Goal: Information Seeking & Learning: Find specific fact

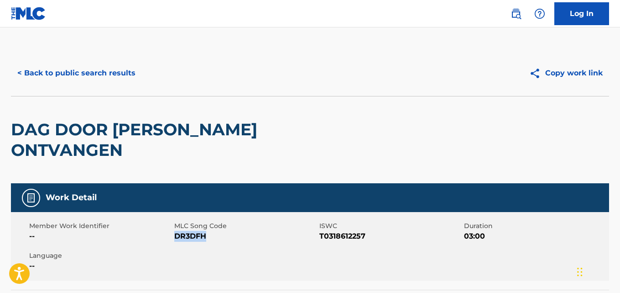
scroll to position [183, 0]
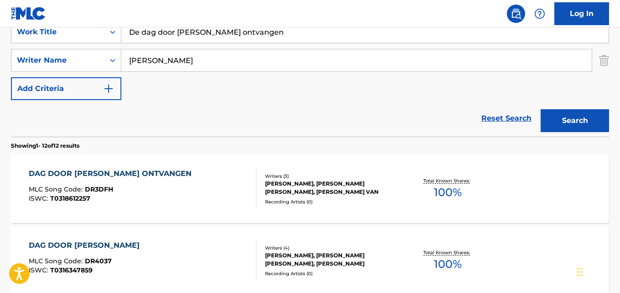
drag, startPoint x: 267, startPoint y: 34, endPoint x: 125, endPoint y: 32, distance: 141.5
click at [126, 32] on input "De dag door [PERSON_NAME] ontvangen" at bounding box center [364, 32] width 487 height 22
click at [122, 32] on input "De dag door [PERSON_NAME] ontvangen" at bounding box center [364, 32] width 487 height 22
paste input "Lift High the Cross"
type input "Lift High the Cross"
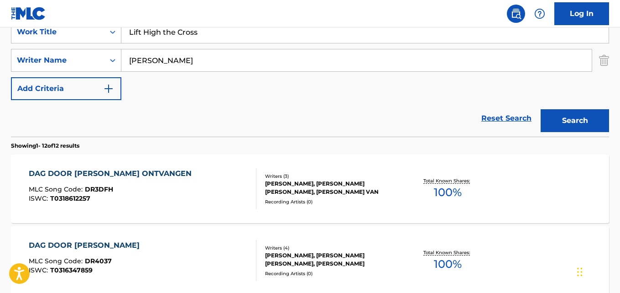
drag, startPoint x: 189, startPoint y: 64, endPoint x: 203, endPoint y: 84, distance: 23.3
click at [125, 64] on input "[PERSON_NAME]" at bounding box center [356, 60] width 471 height 22
click at [118, 64] on div "Search Form" at bounding box center [113, 60] width 16 height 16
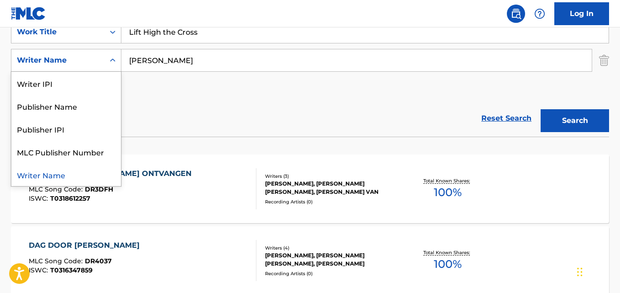
paste input "Search Form"
drag, startPoint x: 244, startPoint y: 63, endPoint x: 254, endPoint y: 68, distance: 11.8
click at [243, 63] on input "[PERSON_NAME]" at bounding box center [356, 60] width 471 height 22
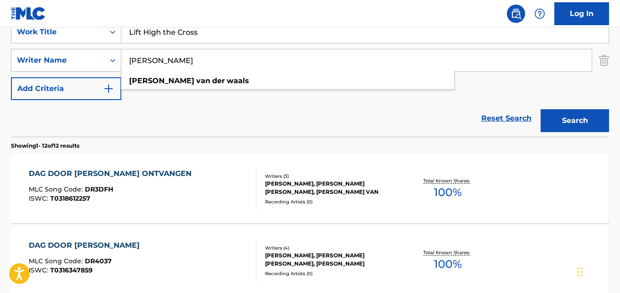
drag, startPoint x: 255, startPoint y: 64, endPoint x: 110, endPoint y: 55, distance: 145.4
click at [110, 55] on div "SearchWithCriteria81fcd671-bdfa-425e-9084-dde73b7e2bfe Writer Name [PERSON_NAME…" at bounding box center [310, 60] width 598 height 23
paste input "[PERSON_NAME]"
type input "[PERSON_NAME]"
click at [541, 109] on button "Search" at bounding box center [575, 120] width 68 height 23
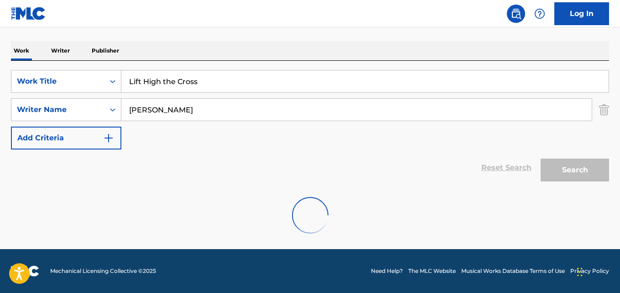
scroll to position [104, 0]
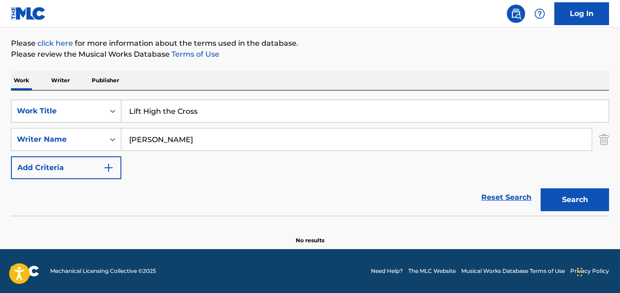
drag, startPoint x: 207, startPoint y: 115, endPoint x: 82, endPoint y: 108, distance: 125.7
click at [82, 108] on div "SearchWithCriteriabc178418-8579-424f-b952-2e096fef4eb6 Work Title Lift High the…" at bounding box center [310, 111] width 598 height 23
paste input "Como [PERSON_NAME] en [PERSON_NAME][GEOGRAPHIC_DATA]"
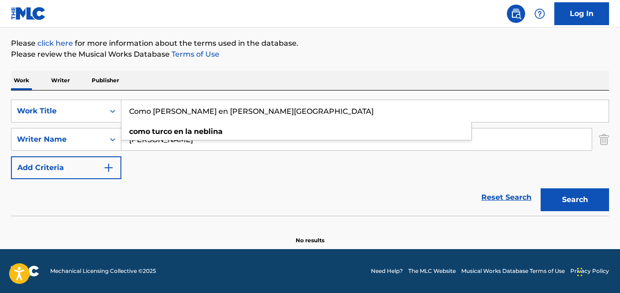
type input "Como [PERSON_NAME] en [PERSON_NAME][GEOGRAPHIC_DATA]"
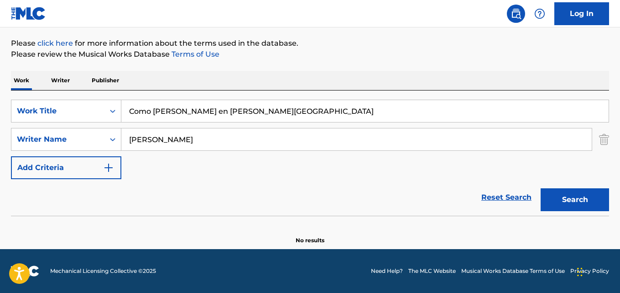
drag, startPoint x: 205, startPoint y: 146, endPoint x: 54, endPoint y: 126, distance: 152.0
click at [54, 126] on div "SearchWithCriteriabc178418-8579-424f-b952-2e096fef4eb6 Work Title Como [PERSON_…" at bounding box center [310, 139] width 598 height 79
click at [193, 141] on input "[PERSON_NAME]" at bounding box center [356, 139] width 471 height 22
drag, startPoint x: 105, startPoint y: 134, endPoint x: 100, endPoint y: 134, distance: 5.0
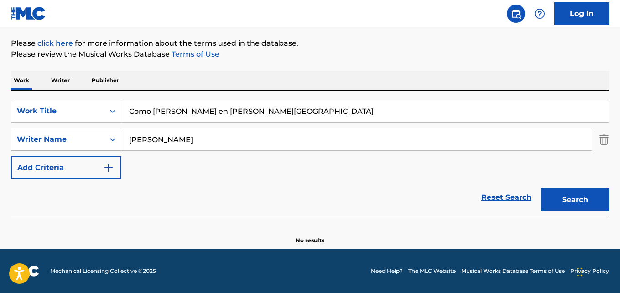
click at [100, 134] on div "SearchWithCriteria81fcd671-bdfa-425e-9084-dde73b7e2bfe Writer Name [PERSON_NAME]" at bounding box center [310, 139] width 598 height 23
paste input "[PERSON_NAME]"
type input "[PERSON_NAME]"
click at [541, 188] on button "Search" at bounding box center [575, 199] width 68 height 23
drag, startPoint x: 232, startPoint y: 112, endPoint x: 126, endPoint y: 114, distance: 106.8
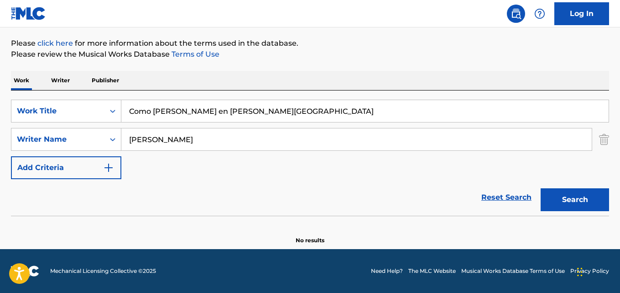
click at [126, 112] on input "Como [PERSON_NAME] en [PERSON_NAME][GEOGRAPHIC_DATA]" at bounding box center [364, 111] width 487 height 22
drag, startPoint x: 187, startPoint y: 145, endPoint x: 108, endPoint y: 138, distance: 78.8
click at [108, 138] on div "SearchWithCriteria81fcd671-bdfa-425e-9084-dde73b7e2bfe Writer Name [PERSON_NAME]" at bounding box center [310, 139] width 598 height 23
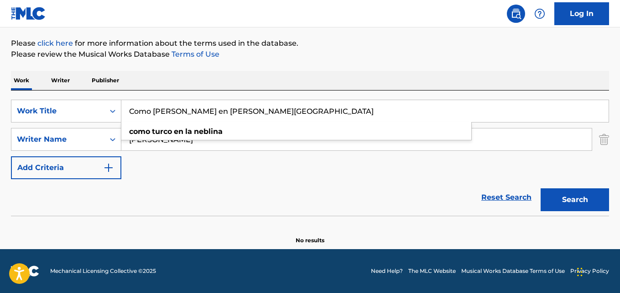
drag, startPoint x: 233, startPoint y: 110, endPoint x: 185, endPoint y: 103, distance: 48.5
click at [100, 96] on div "SearchWithCriteriabc178418-8579-424f-b952-2e096fef4eb6 Work Title Como [PERSON_…" at bounding box center [310, 152] width 598 height 125
paste input "Voy a Morirme de Amor"
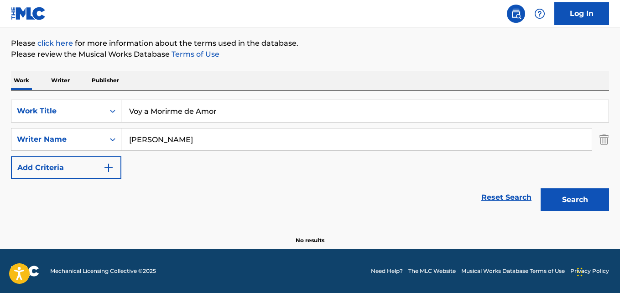
type input "Voy a Morirme de Amor"
click at [233, 183] on div "Reset Search Search" at bounding box center [310, 197] width 598 height 37
drag, startPoint x: 193, startPoint y: 142, endPoint x: 69, endPoint y: 126, distance: 124.8
click at [69, 126] on div "SearchWithCriteriabc178418-8579-424f-b952-2e096fef4eb6 Work Title Voy a Morirme…" at bounding box center [310, 139] width 598 height 79
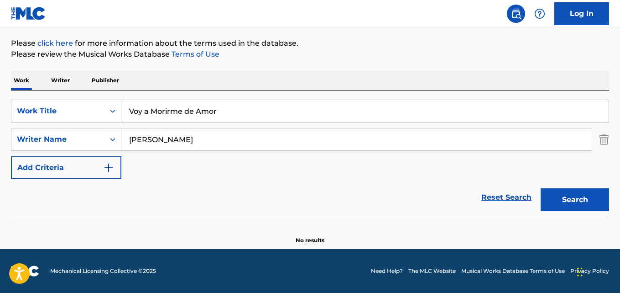
paste input "[PERSON_NAME]"
type input "[PERSON_NAME]"
click at [541, 188] on button "Search" at bounding box center [575, 199] width 68 height 23
drag, startPoint x: 238, startPoint y: 115, endPoint x: 79, endPoint y: 99, distance: 160.6
click at [79, 99] on div "SearchWithCriteriabc178418-8579-424f-b952-2e096fef4eb6 Work Title Voy a Morirme…" at bounding box center [310, 152] width 598 height 125
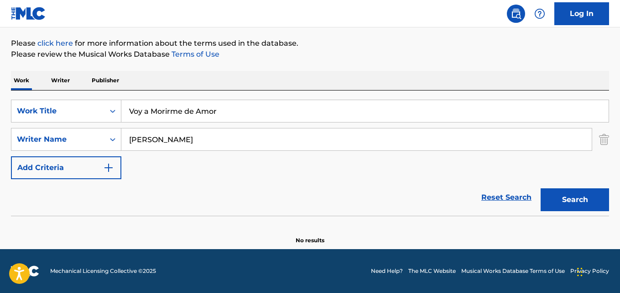
paste input "Tengo Mucho Swing"
type input "Tengo Mucho Swing"
drag, startPoint x: 173, startPoint y: 142, endPoint x: 107, endPoint y: 138, distance: 66.3
click at [107, 138] on div "SearchWithCriteria81fcd671-bdfa-425e-9084-dde73b7e2bfe Writer Name [PERSON_NAME]" at bounding box center [310, 139] width 598 height 23
paste input "[PERSON_NAME]"
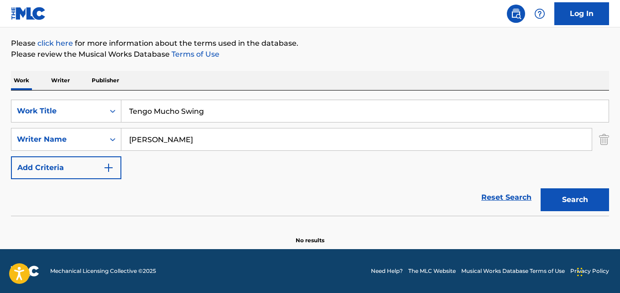
type input "[PERSON_NAME]"
click at [541, 188] on button "Search" at bounding box center [575, 199] width 68 height 23
drag, startPoint x: 218, startPoint y: 107, endPoint x: 125, endPoint y: 90, distance: 94.3
click at [125, 90] on div "Work Writer Publisher SearchWithCriteriabc178418-8579-424f-b952-2e096fef4eb6 Wo…" at bounding box center [310, 157] width 598 height 173
click at [125, 90] on div "Work Writer Publisher" at bounding box center [310, 81] width 598 height 20
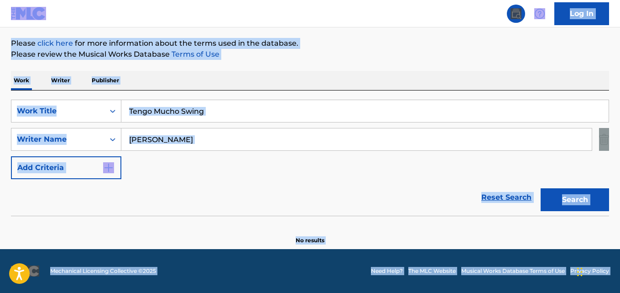
click at [226, 107] on input "Tengo Mucho Swing" at bounding box center [364, 111] width 487 height 22
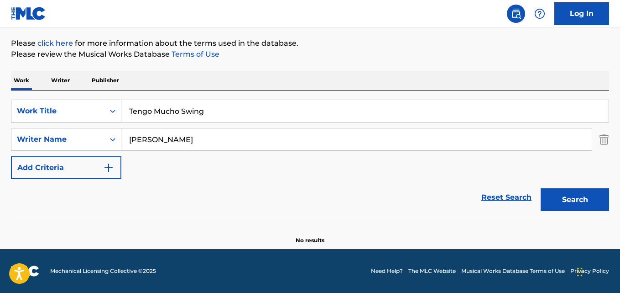
drag, startPoint x: 221, startPoint y: 116, endPoint x: 61, endPoint y: 103, distance: 160.8
click at [61, 103] on div "SearchWithCriteriabc178418-8579-424f-b952-2e096fef4eb6 Work Title Tengo Mucho S…" at bounding box center [310, 111] width 598 height 23
click at [61, 103] on div "Work Title" at bounding box center [57, 110] width 93 height 17
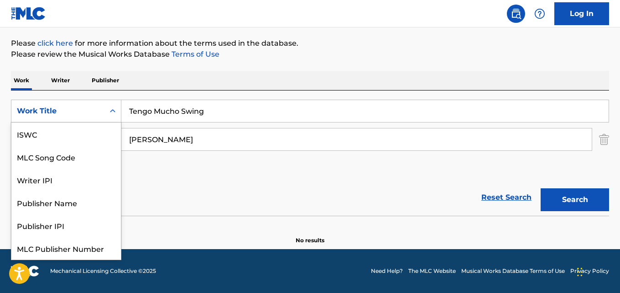
scroll to position [23, 0]
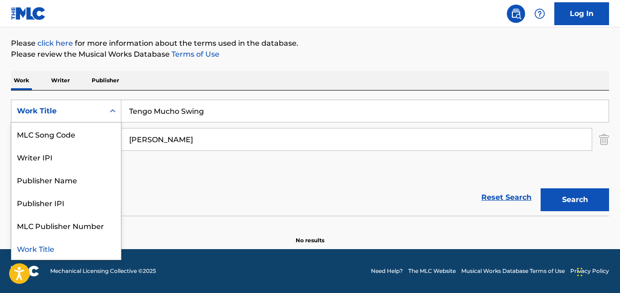
paste input "Search Form"
click at [207, 98] on div "SearchWithCriteriabc178418-8579-424f-b952-2e096fef4eb6 7 results available. Use…" at bounding box center [310, 152] width 598 height 125
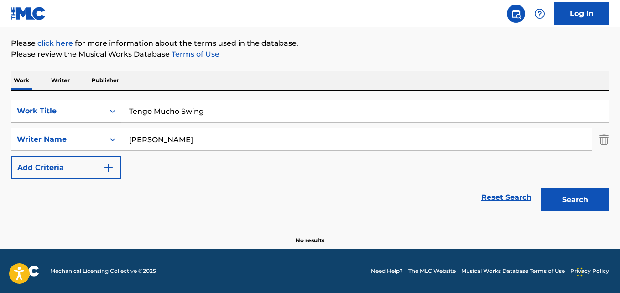
drag, startPoint x: 220, startPoint y: 117, endPoint x: 106, endPoint y: 105, distance: 113.8
click at [106, 105] on div "SearchWithCriteriabc178418-8579-424f-b952-2e096fef4eb6 Work Title Tengo Mucho S…" at bounding box center [310, 111] width 598 height 23
paste input "Real Nigga Bitch Nigga"
type input "Real Nigga Bitch Nigga"
drag, startPoint x: 217, startPoint y: 137, endPoint x: 122, endPoint y: 132, distance: 94.6
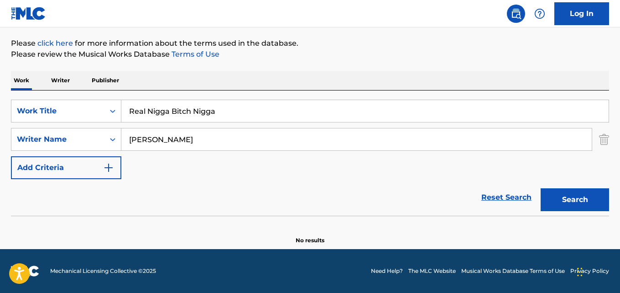
click at [128, 132] on input "[PERSON_NAME]" at bounding box center [356, 139] width 471 height 22
paste input "[PERSON_NAME], [PERSON_NAME], [PERSON_NAME], [PERSON_NAME]"
click at [541, 188] on button "Search" at bounding box center [575, 199] width 68 height 23
click at [201, 140] on input "[PERSON_NAME], [PERSON_NAME], [PERSON_NAME], [PERSON_NAME]" at bounding box center [356, 139] width 471 height 22
type input "[PERSON_NAME]"
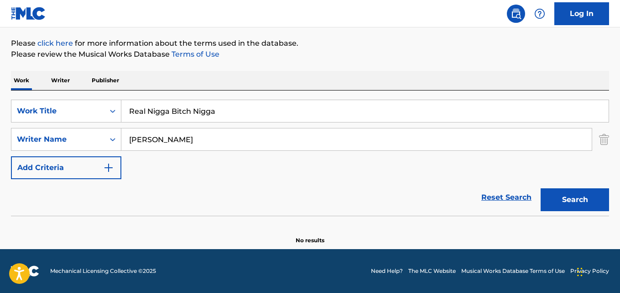
click at [541, 188] on button "Search" at bounding box center [575, 199] width 68 height 23
click at [325, 69] on div "The MLC Public Work Search The accuracy and completeness of The MLC's data is d…" at bounding box center [310, 96] width 620 height 298
drag, startPoint x: 225, startPoint y: 110, endPoint x: 73, endPoint y: 95, distance: 153.1
click at [73, 95] on div "SearchWithCriteriabc178418-8579-424f-b952-2e096fef4eb6 Work Title Real Nigga Bi…" at bounding box center [310, 152] width 598 height 125
paste input "[PERSON_NAME] Is the Way: An Intimate Moment"
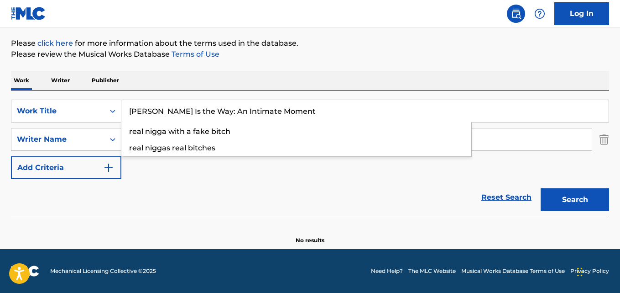
type input "[PERSON_NAME] Is the Way: An Intimate Moment"
drag, startPoint x: 218, startPoint y: 138, endPoint x: 57, endPoint y: 135, distance: 161.6
click at [57, 135] on div "SearchWithCriteria81fcd671-bdfa-425e-9084-dde73b7e2bfe Writer Name [PERSON_NAME]" at bounding box center [310, 139] width 598 height 23
paste input "[PERSON_NAME]"
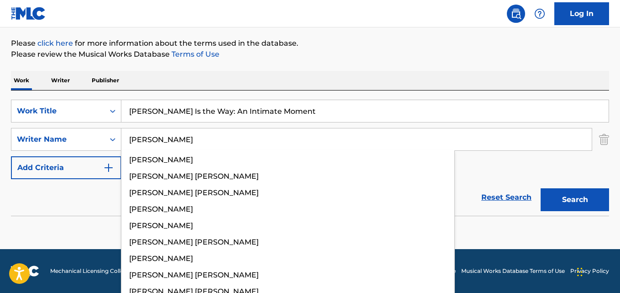
type input "[PERSON_NAME]"
click at [541, 188] on button "Search" at bounding box center [575, 199] width 68 height 23
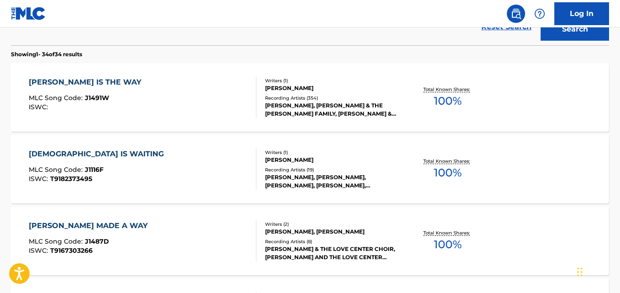
scroll to position [241, 0]
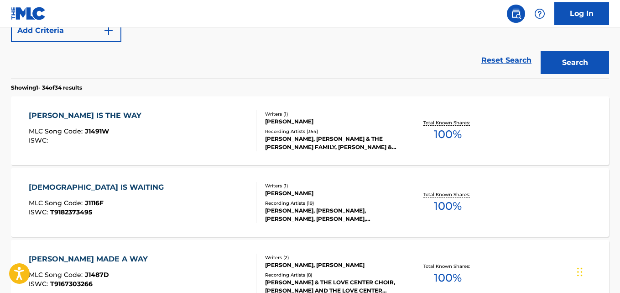
click at [172, 125] on div "[PERSON_NAME] IS THE WAY MLC Song Code : J1491W ISWC :" at bounding box center [142, 130] width 227 height 41
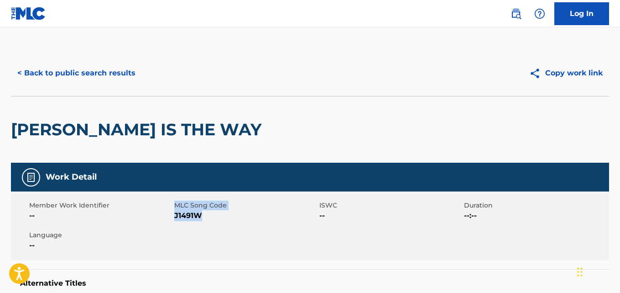
drag, startPoint x: 203, startPoint y: 223, endPoint x: 173, endPoint y: 220, distance: 30.3
click at [173, 220] on div "Member Work Identifier -- MLC Song Code J1491W ISWC -- Duration --:-- Language …" at bounding box center [310, 225] width 598 height 68
click at [210, 222] on div "Member Work Identifier -- MLC Song Code J1491W ISWC -- Duration --:-- Language …" at bounding box center [310, 225] width 598 height 68
drag, startPoint x: 202, startPoint y: 220, endPoint x: 175, endPoint y: 219, distance: 27.4
click at [175, 219] on span "J1491W" at bounding box center [245, 215] width 143 height 11
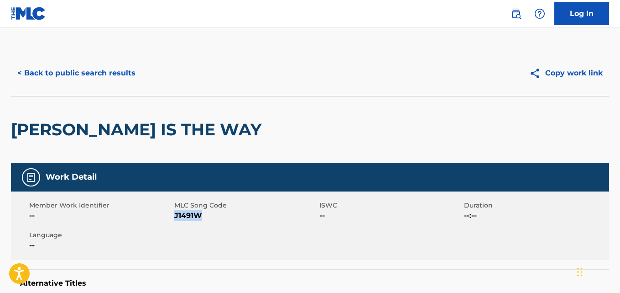
copy span "J1491W"
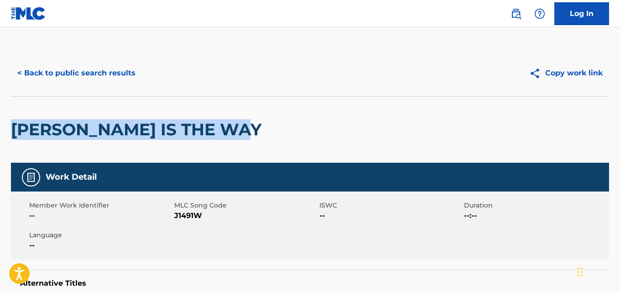
drag, startPoint x: 235, startPoint y: 130, endPoint x: 8, endPoint y: 127, distance: 227.3
copy h2 "[PERSON_NAME] IS THE WAY"
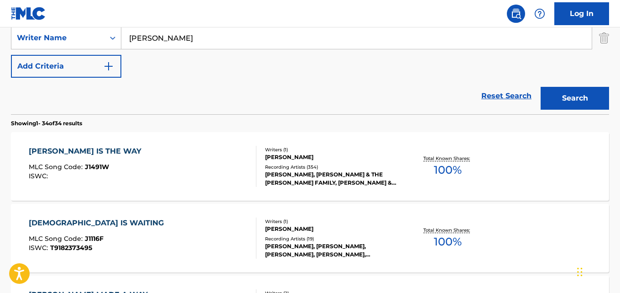
scroll to position [110, 0]
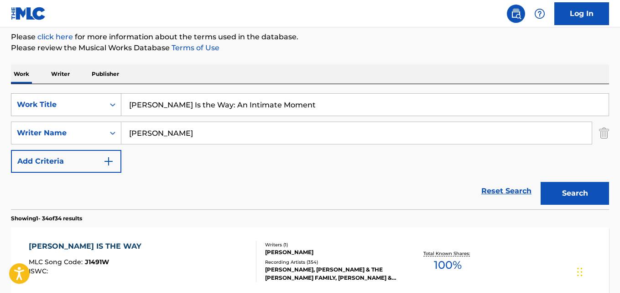
drag, startPoint x: 312, startPoint y: 106, endPoint x: 30, endPoint y: 105, distance: 282.1
click at [30, 105] on div "SearchWithCriteriabc178418-8579-424f-b952-2e096fef4eb6 Work Title [PERSON_NAME]…" at bounding box center [310, 104] width 598 height 23
paste input "The Manifest Overture"
type input "The Manifest Overture"
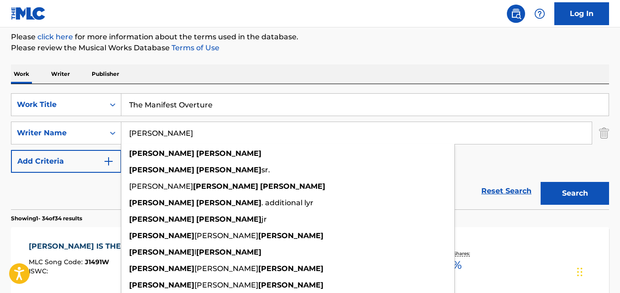
paste input "[PERSON_NAME] [PERSON_NAME]"
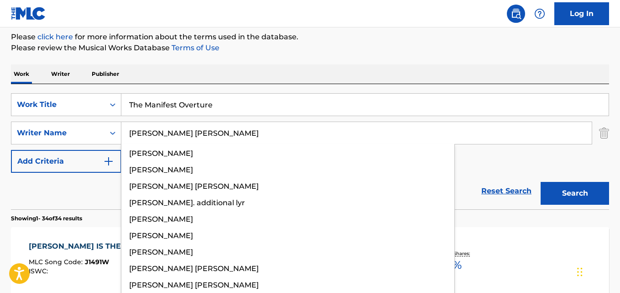
type input "[PERSON_NAME] [PERSON_NAME]"
click at [541, 182] on button "Search" at bounding box center [575, 193] width 68 height 23
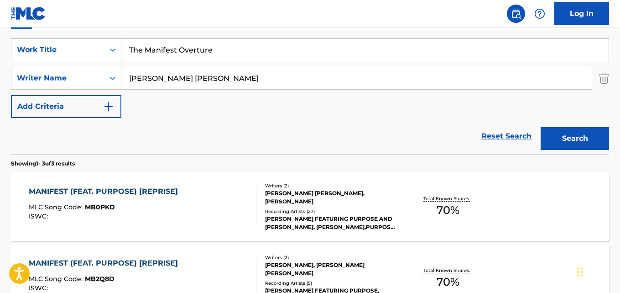
scroll to position [119, 0]
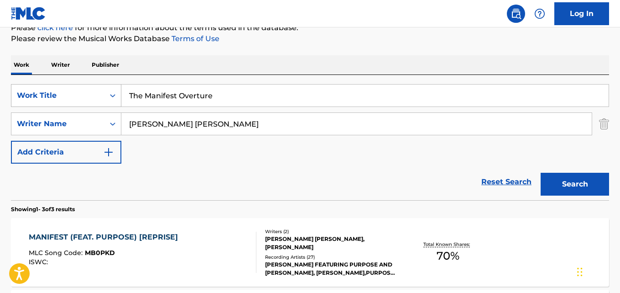
drag, startPoint x: 228, startPoint y: 100, endPoint x: 73, endPoint y: 93, distance: 155.8
click at [73, 93] on div "SearchWithCriteriabc178418-8579-424f-b952-2e096fef4eb6 Work Title The Manifest …" at bounding box center [310, 95] width 598 height 23
paste input "When We All Get to Heaven"
click at [541, 173] on button "Search" at bounding box center [575, 184] width 68 height 23
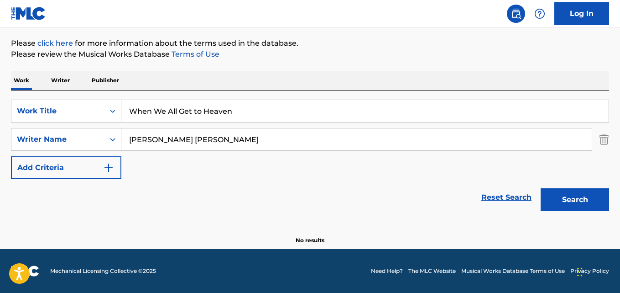
scroll to position [104, 0]
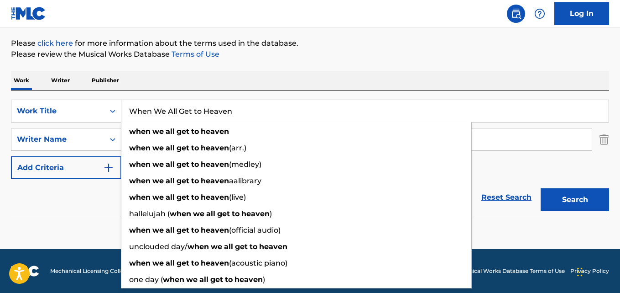
click at [267, 110] on input "When We All Get to Heaven" at bounding box center [364, 111] width 487 height 22
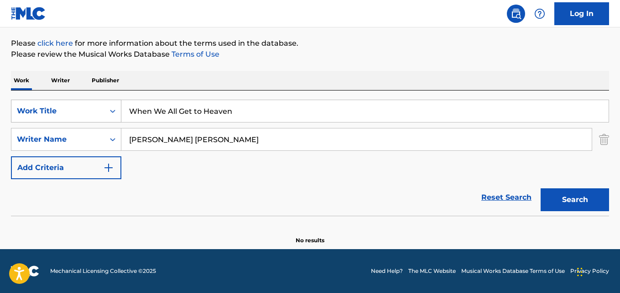
drag, startPoint x: 239, startPoint y: 111, endPoint x: 78, endPoint y: 103, distance: 161.4
click at [78, 103] on div "SearchWithCriteriabc178418-8579-424f-b952-2e096fef4eb6 Work Title When We All G…" at bounding box center [310, 111] width 598 height 23
paste input "Highway 14"
type input "Highway 14"
click at [68, 131] on div "SearchWithCriteria81fcd671-bdfa-425e-9084-dde73b7e2bfe Writer Name [PERSON_NAME…" at bounding box center [310, 139] width 598 height 23
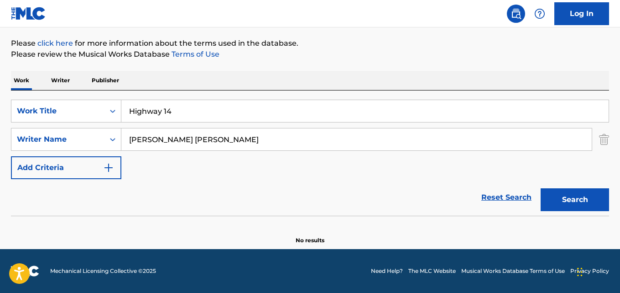
paste input "[PERSON_NAME][DATE]"
type input "[PERSON_NAME][DATE]"
click at [568, 204] on button "Search" at bounding box center [575, 199] width 68 height 23
drag, startPoint x: 180, startPoint y: 110, endPoint x: 126, endPoint y: 109, distance: 54.3
click at [126, 109] on input "Highway 14" at bounding box center [364, 111] width 487 height 22
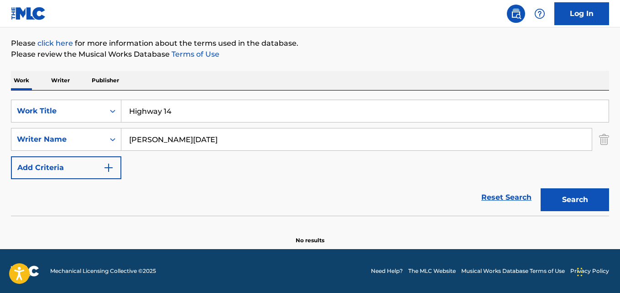
drag, startPoint x: 126, startPoint y: 109, endPoint x: 131, endPoint y: 110, distance: 4.9
click at [126, 109] on input "Highway 14" at bounding box center [364, 111] width 487 height 22
paste input "Amazing Grace"
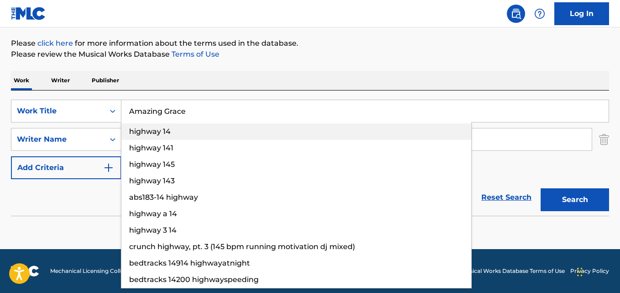
type input "Amazing Grace"
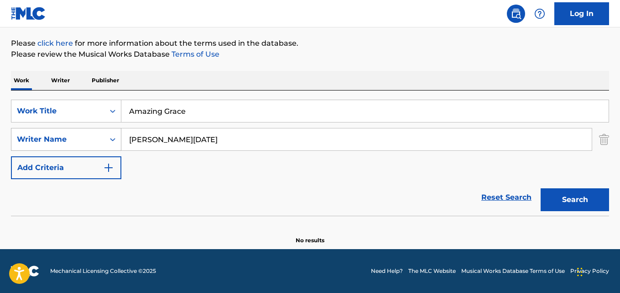
click at [84, 131] on div "SearchWithCriteria81fcd671-bdfa-425e-9084-dde73b7e2bfe Writer Name [PERSON_NAME…" at bounding box center [310, 139] width 598 height 23
click at [84, 131] on div "Writer Name" at bounding box center [57, 139] width 93 height 17
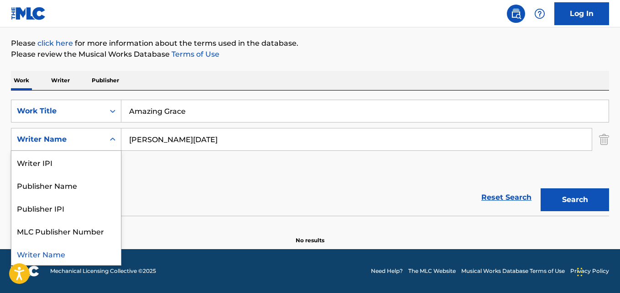
paste input "Search Form"
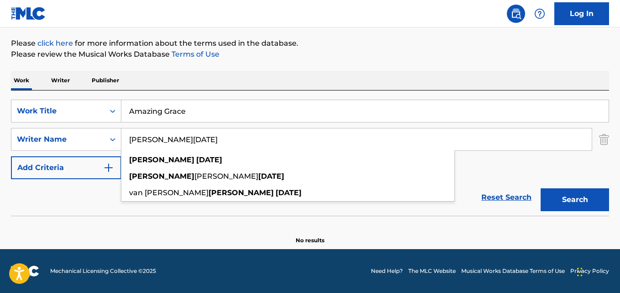
click at [204, 143] on input "[PERSON_NAME][DATE]" at bounding box center [356, 139] width 471 height 22
drag, startPoint x: 204, startPoint y: 143, endPoint x: 199, endPoint y: 142, distance: 5.6
click at [204, 143] on input "[PERSON_NAME][DATE]" at bounding box center [356, 139] width 471 height 22
drag, startPoint x: 199, startPoint y: 142, endPoint x: 152, endPoint y: 134, distance: 47.7
click at [199, 141] on input "[PERSON_NAME][DATE]" at bounding box center [356, 139] width 471 height 22
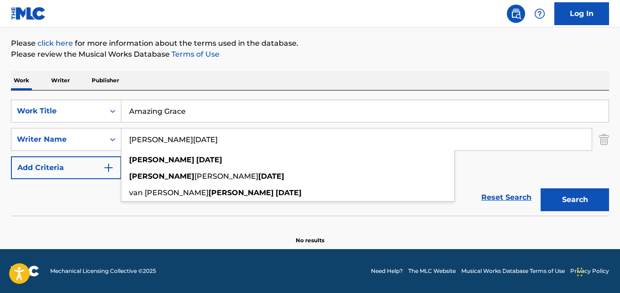
paste input "[PERSON_NAME]"
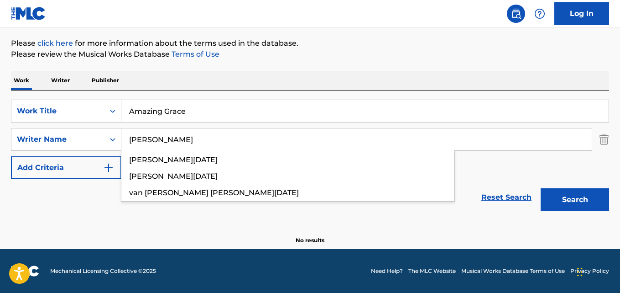
type input "[PERSON_NAME]"
click at [541, 188] on button "Search" at bounding box center [575, 199] width 68 height 23
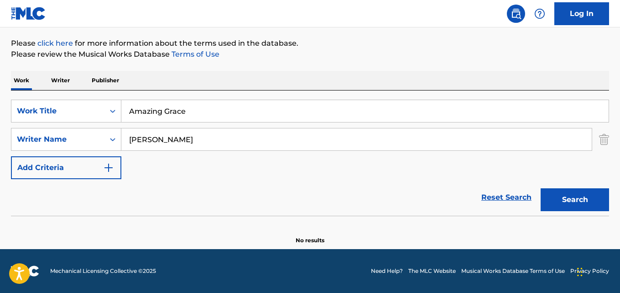
click at [46, 196] on div "Reset Search Search" at bounding box center [310, 197] width 598 height 37
drag, startPoint x: 195, startPoint y: 108, endPoint x: 120, endPoint y: 108, distance: 75.3
click at [120, 108] on div "SearchWithCriteriabc178418-8579-424f-b952-2e096fef4eb6 Work Title Amazing Grace" at bounding box center [310, 111] width 598 height 23
click at [120, 108] on div "Search Form" at bounding box center [113, 111] width 16 height 16
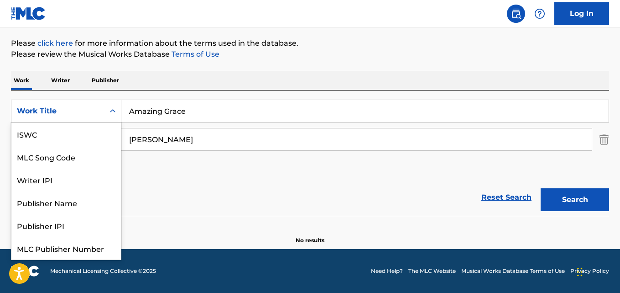
scroll to position [23, 0]
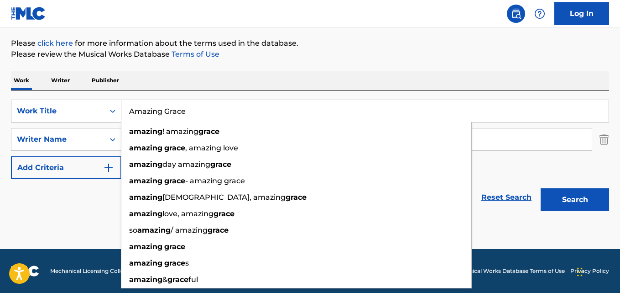
drag, startPoint x: 191, startPoint y: 114, endPoint x: 52, endPoint y: 102, distance: 139.3
click at [52, 102] on div "SearchWithCriteriabc178418-8579-424f-b952-2e096fef4eb6 Work Title Amazing Grace…" at bounding box center [310, 111] width 598 height 23
paste input "The Fount"
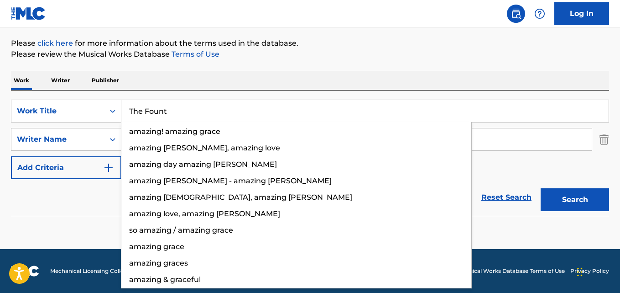
type input "The Fount"
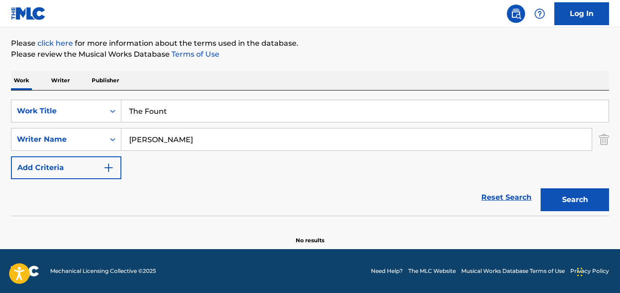
click at [183, 137] on input "[PERSON_NAME]" at bounding box center [356, 139] width 471 height 22
click at [128, 136] on input "[PERSON_NAME]" at bounding box center [356, 139] width 471 height 22
paste input "[PERSON_NAME] [PERSON_NAME], [PERSON_NAME]"
click at [192, 142] on input "[PERSON_NAME] [PERSON_NAME], [PERSON_NAME]" at bounding box center [356, 139] width 471 height 22
drag, startPoint x: 192, startPoint y: 142, endPoint x: 205, endPoint y: 154, distance: 17.4
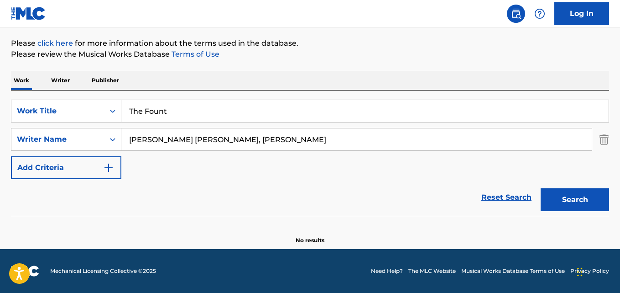
click at [192, 142] on input "[PERSON_NAME] [PERSON_NAME], [PERSON_NAME]" at bounding box center [356, 139] width 471 height 22
type input "[PERSON_NAME] [PERSON_NAME]"
click at [541, 188] on button "Search" at bounding box center [575, 199] width 68 height 23
drag, startPoint x: 174, startPoint y: 110, endPoint x: 63, endPoint y: 101, distance: 111.3
click at [63, 101] on div "SearchWithCriteriabc178418-8579-424f-b952-2e096fef4eb6 Work Title The Fount" at bounding box center [310, 111] width 598 height 23
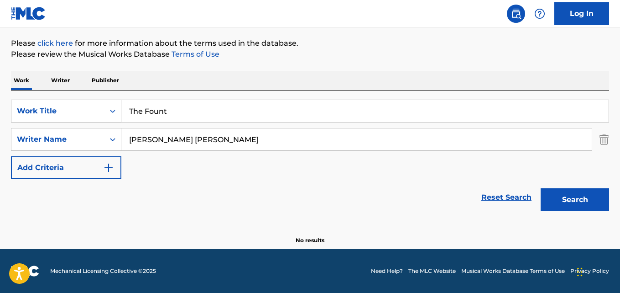
drag, startPoint x: 63, startPoint y: 101, endPoint x: 97, endPoint y: 105, distance: 34.0
click at [63, 100] on div "Work Title" at bounding box center [66, 111] width 110 height 23
paste input "Search Form"
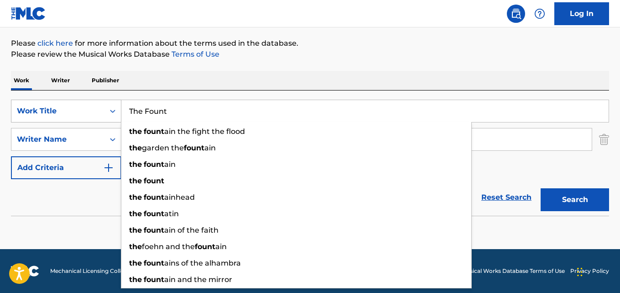
drag, startPoint x: 173, startPoint y: 106, endPoint x: 110, endPoint y: 107, distance: 63.0
click at [110, 107] on div "SearchWithCriteriabc178418-8579-424f-b952-2e096fef4eb6 Work Title The Fount the…" at bounding box center [310, 111] width 598 height 23
paste input "Sometimes [DATE] Seems Like [DATE]"
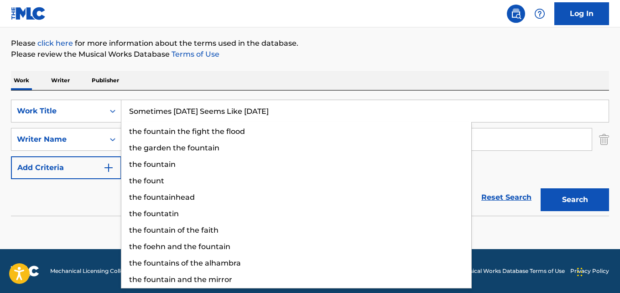
type input "Sometimes [DATE] Seems Like [DATE]"
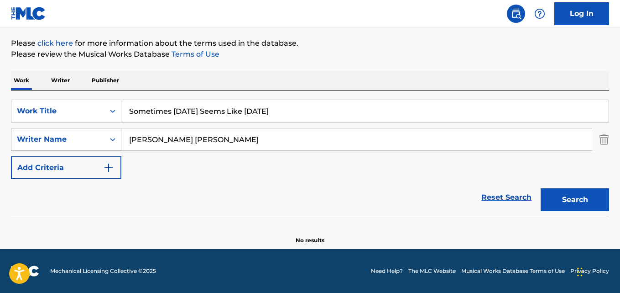
drag, startPoint x: 128, startPoint y: 138, endPoint x: 119, endPoint y: 138, distance: 9.1
click at [119, 138] on div "SearchWithCriteria81fcd671-bdfa-425e-9084-dde73b7e2bfe Writer Name [PERSON_NAME…" at bounding box center [310, 139] width 598 height 23
click at [119, 138] on div "Search Form" at bounding box center [113, 139] width 16 height 16
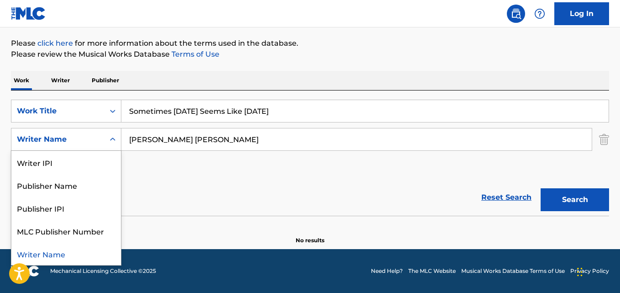
click at [225, 148] on input "[PERSON_NAME] [PERSON_NAME]" at bounding box center [356, 139] width 471 height 22
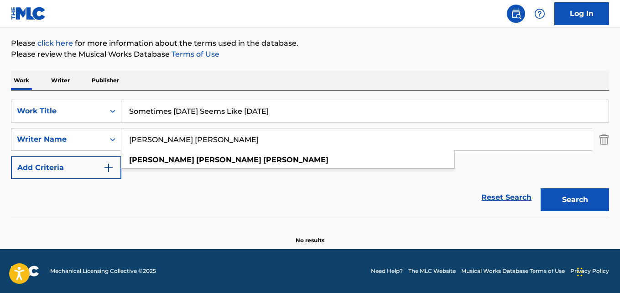
click at [217, 144] on input "[PERSON_NAME] [PERSON_NAME]" at bounding box center [356, 139] width 471 height 22
drag, startPoint x: 199, startPoint y: 139, endPoint x: 141, endPoint y: 133, distance: 57.8
click at [143, 133] on input "[PERSON_NAME] [PERSON_NAME]" at bounding box center [356, 139] width 471 height 22
click at [118, 133] on div "SearchWithCriteria81fcd671-bdfa-425e-9084-dde73b7e2bfe Writer Name [PERSON_NAME…" at bounding box center [310, 139] width 598 height 23
click at [118, 133] on div "Search Form" at bounding box center [113, 139] width 16 height 16
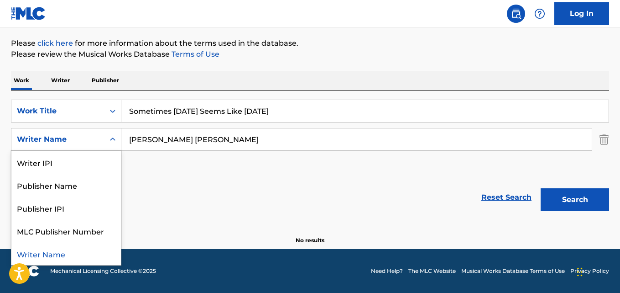
click at [195, 141] on input "[PERSON_NAME] [PERSON_NAME]" at bounding box center [356, 139] width 471 height 22
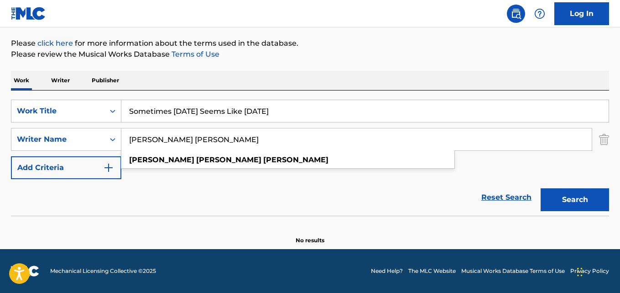
drag, startPoint x: 198, startPoint y: 141, endPoint x: 124, endPoint y: 140, distance: 73.5
click at [124, 140] on input "[PERSON_NAME] [PERSON_NAME]" at bounding box center [356, 139] width 471 height 22
paste input "[PERSON_NAME]"
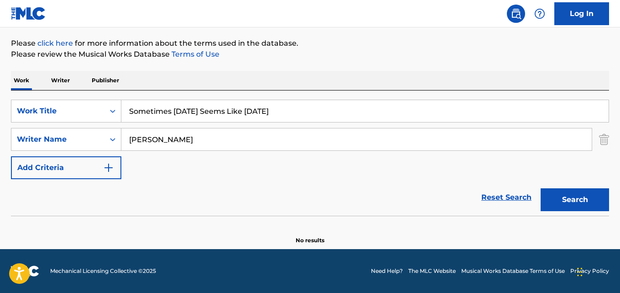
type input "[PERSON_NAME]"
click at [541, 188] on button "Search" at bounding box center [575, 199] width 68 height 23
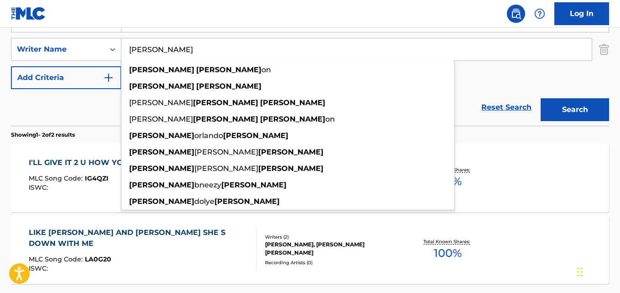
scroll to position [93, 0]
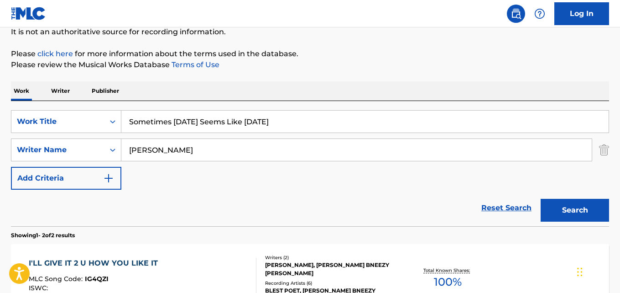
drag, startPoint x: 294, startPoint y: 122, endPoint x: 78, endPoint y: 110, distance: 216.3
click at [80, 111] on div "SearchWithCriteriabc178418-8579-424f-b952-2e096fef4eb6 Work Title Sometimes [DA…" at bounding box center [310, 121] width 598 height 23
click at [80, 111] on div "Work Title" at bounding box center [66, 121] width 110 height 23
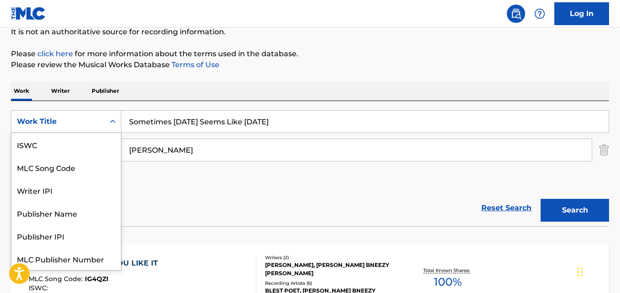
scroll to position [23, 0]
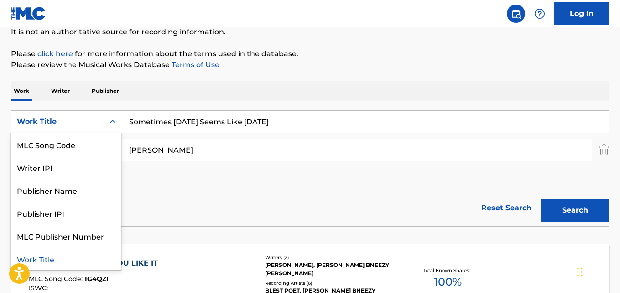
click at [289, 128] on input "Sometimes [DATE] Seems Like [DATE]" at bounding box center [364, 121] width 487 height 22
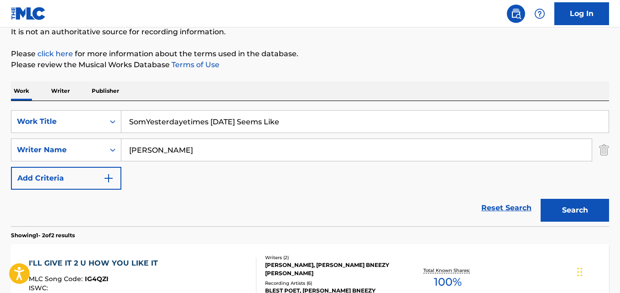
drag, startPoint x: 131, startPoint y: 121, endPoint x: 288, endPoint y: 118, distance: 158.0
click at [288, 118] on input "SomYesterdayetimes [DATE] Seems Like" at bounding box center [364, 121] width 487 height 22
paste input "I Am Amazed"
type input "SomYesterdayetimes [DATE] Seems Like I Am Amazed"
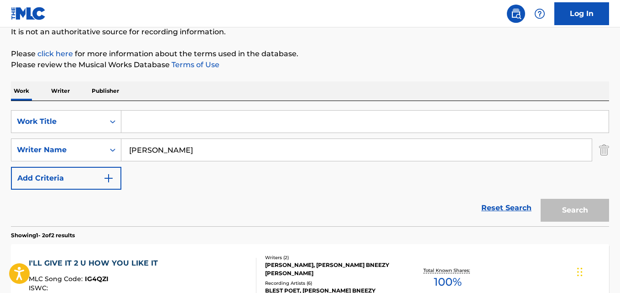
paste input "I Am Amazed"
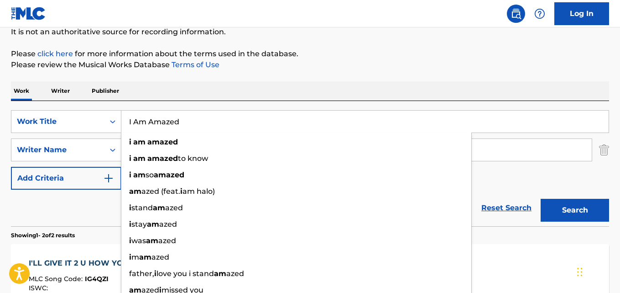
type input "I Am Amazed"
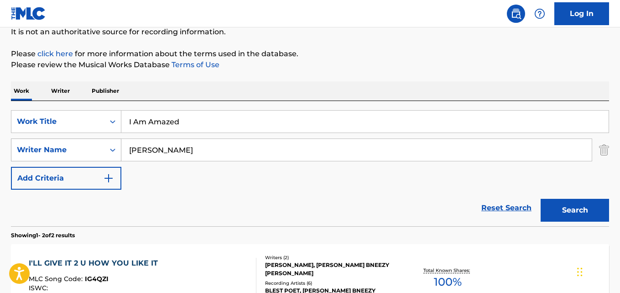
drag, startPoint x: 194, startPoint y: 149, endPoint x: 115, endPoint y: 148, distance: 78.1
click at [115, 148] on div "SearchWithCriteria81fcd671-bdfa-425e-9084-dde73b7e2bfe Writer Name [PERSON_NAME]" at bounding box center [310, 149] width 598 height 23
paste input "[PERSON_NAME]"
type input "[PERSON_NAME]"
click at [541, 199] on button "Search" at bounding box center [575, 210] width 68 height 23
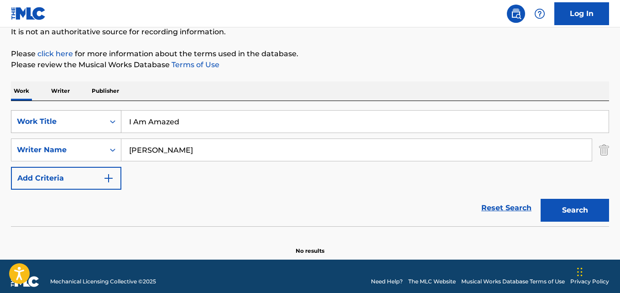
drag, startPoint x: 177, startPoint y: 129, endPoint x: 99, endPoint y: 120, distance: 78.6
click at [100, 120] on div "SearchWithCriteriabc178418-8579-424f-b952-2e096fef4eb6 Work Title I Am Amazed" at bounding box center [310, 121] width 598 height 23
click at [99, 120] on div "Work Title" at bounding box center [57, 121] width 93 height 17
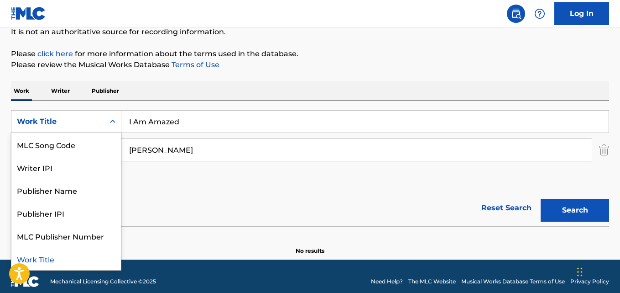
paste input "Search Form"
click at [187, 122] on input "I Am Amazed" at bounding box center [364, 121] width 487 height 22
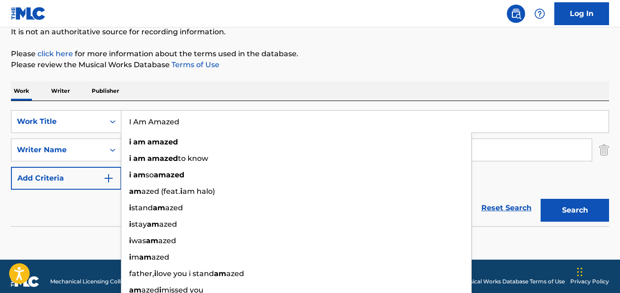
paste input "The Lord Will Make a Way Intro"
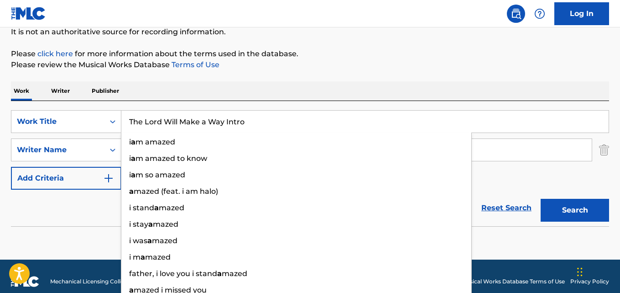
type input "The Lord Will Make a Way Intro"
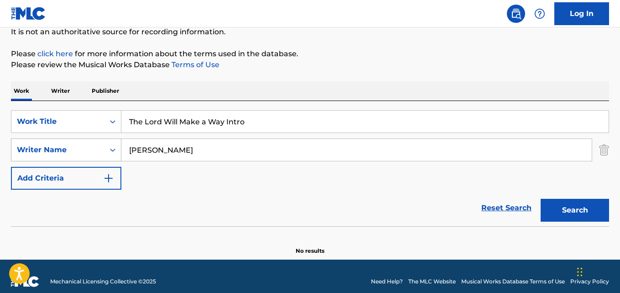
drag, startPoint x: 186, startPoint y: 156, endPoint x: 117, endPoint y: 147, distance: 69.4
click at [117, 147] on div "SearchWithCriteria81fcd671-bdfa-425e-9084-dde73b7e2bfe Writer Name [PERSON_NAME]" at bounding box center [310, 149] width 598 height 23
paste input "Public Domain"
type input "Public Domain"
click at [541, 199] on button "Search" at bounding box center [575, 210] width 68 height 23
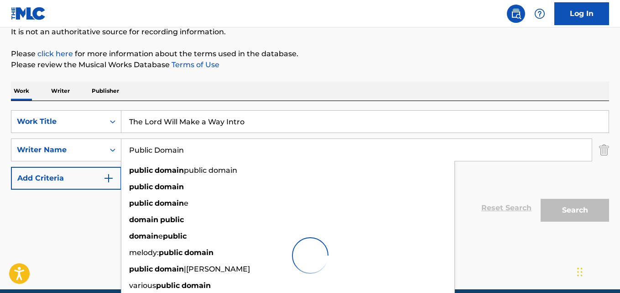
click at [409, 72] on div "The MLC Public Work Search The accuracy and completeness of The MLC's data is d…" at bounding box center [310, 120] width 620 height 327
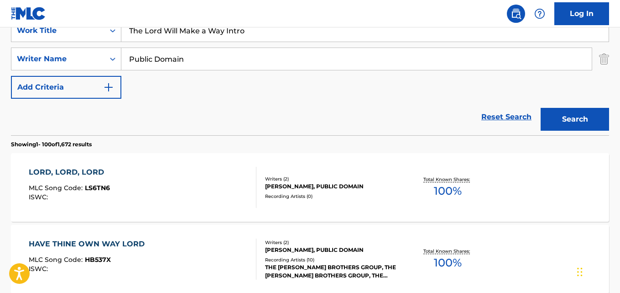
scroll to position [93, 0]
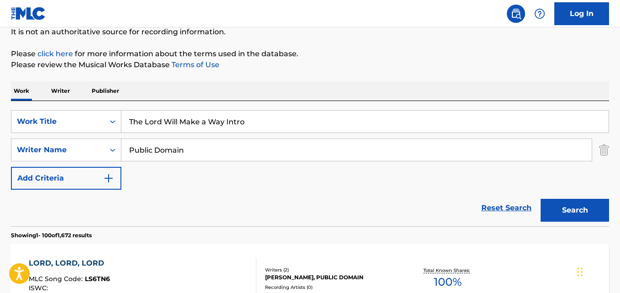
drag, startPoint x: 252, startPoint y: 115, endPoint x: 100, endPoint y: 108, distance: 152.1
click at [100, 108] on div "SearchWithCriteriabc178418-8579-424f-b952-2e096fef4eb6 Work Title The Lord Will…" at bounding box center [310, 163] width 598 height 125
paste input "Benedictus"
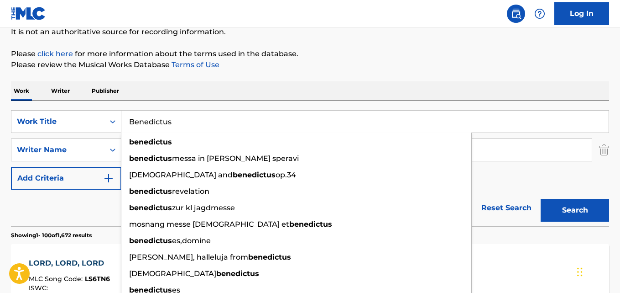
type input "Benedictus"
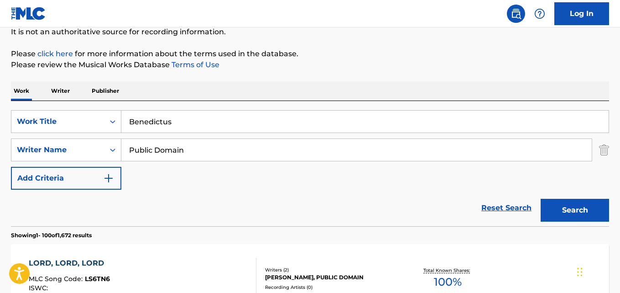
drag, startPoint x: 200, startPoint y: 157, endPoint x: 126, endPoint y: 155, distance: 74.4
click at [126, 155] on input "Public Domain" at bounding box center [356, 150] width 471 height 22
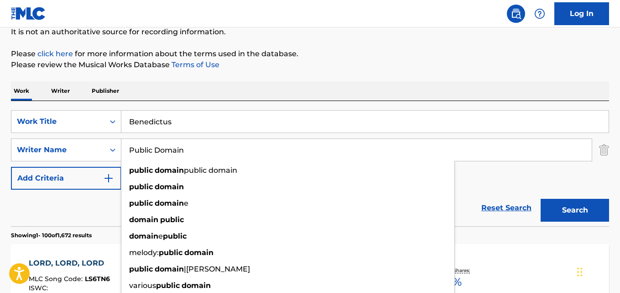
paste input "[PERSON_NAME]"
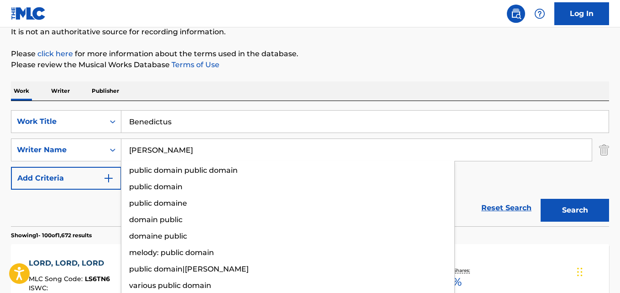
type input "[PERSON_NAME]"
click at [541, 199] on button "Search" at bounding box center [575, 210] width 68 height 23
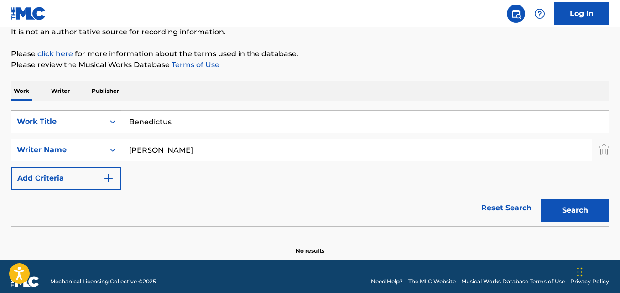
drag, startPoint x: 169, startPoint y: 121, endPoint x: 117, endPoint y: 120, distance: 52.0
click at [117, 120] on div "SearchWithCriteriabc178418-8579-424f-b952-2e096fef4eb6 Work Title Benedictus" at bounding box center [310, 121] width 598 height 23
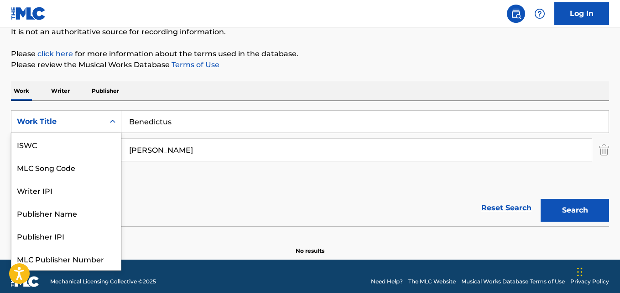
click at [117, 120] on div "Search Form" at bounding box center [113, 121] width 16 height 16
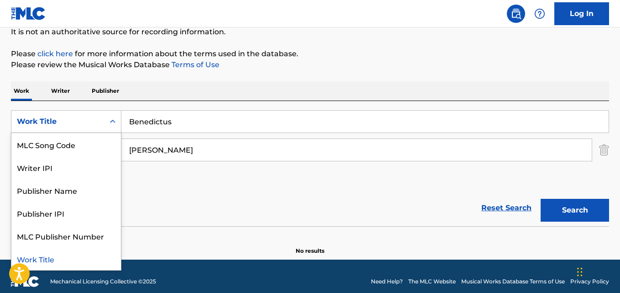
paste input "Search Form"
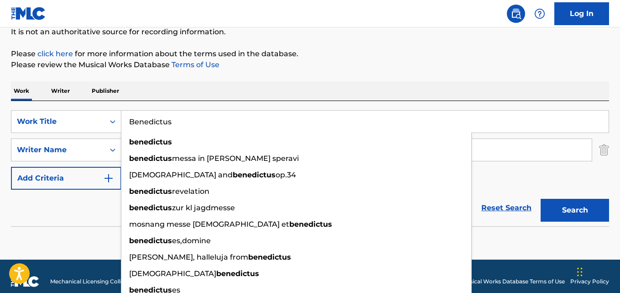
click at [184, 126] on input "Benedictus" at bounding box center [364, 121] width 487 height 22
drag, startPoint x: 199, startPoint y: 124, endPoint x: 108, endPoint y: 121, distance: 91.8
click at [108, 121] on div "SearchWithCriteriabc178418-8579-424f-b952-2e096fef4eb6 Work Title Benedictus [P…" at bounding box center [310, 121] width 598 height 23
click at [108, 121] on div "Search Form" at bounding box center [113, 121] width 16 height 16
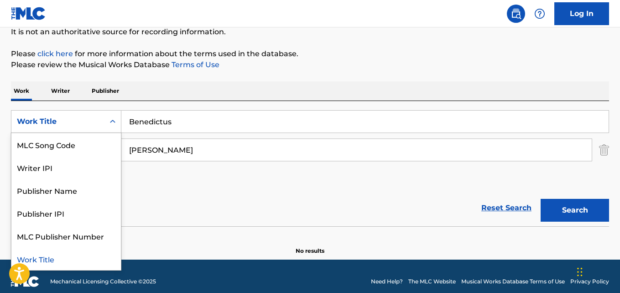
paste input "Search Form"
click at [189, 121] on input "Benedictus" at bounding box center [364, 121] width 487 height 22
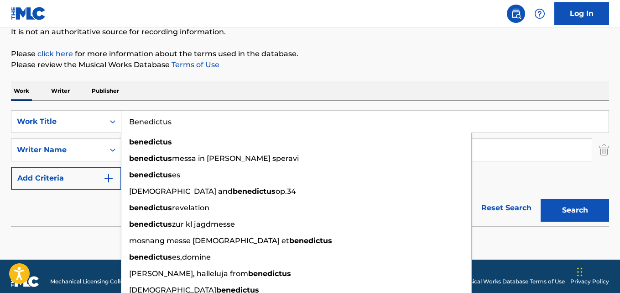
paste input "Mama's Takin' Good Care"
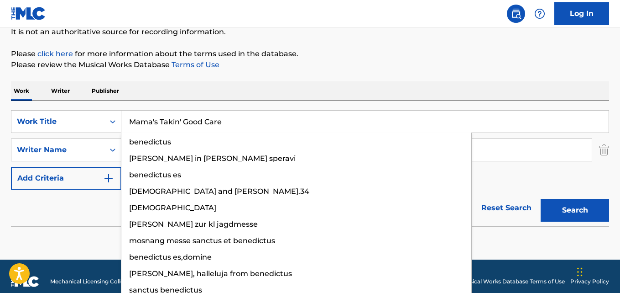
type input "Mama's Takin' Good Care"
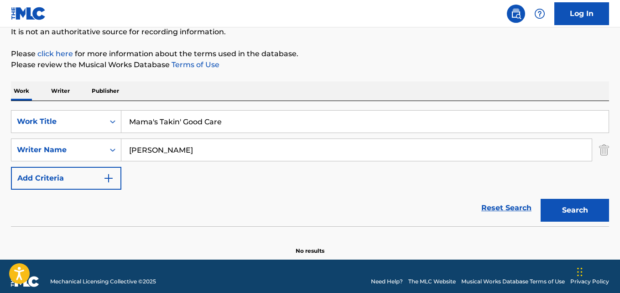
drag, startPoint x: 194, startPoint y: 150, endPoint x: 129, endPoint y: 150, distance: 64.8
click at [129, 150] on input "[PERSON_NAME]" at bounding box center [356, 150] width 471 height 22
paste input "[PERSON_NAME], [PERSON_NAME]"
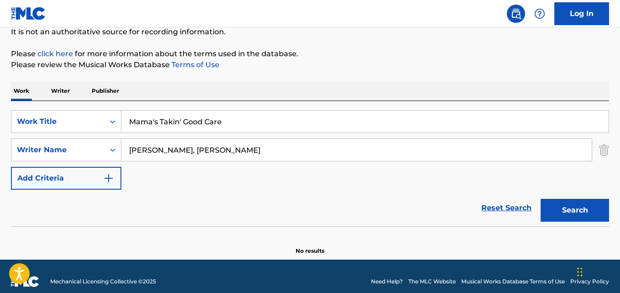
click at [541, 199] on button "Search" at bounding box center [575, 210] width 68 height 23
drag, startPoint x: 183, startPoint y: 152, endPoint x: 217, endPoint y: 186, distance: 48.7
click at [183, 151] on input "[PERSON_NAME], [PERSON_NAME]" at bounding box center [356, 150] width 471 height 22
type input "[PERSON_NAME]"
click at [541, 199] on button "Search" at bounding box center [575, 210] width 68 height 23
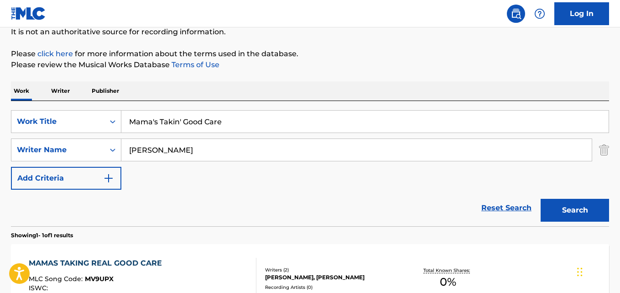
click at [401, 63] on p "Please review the Musical Works Database Terms of Use" at bounding box center [310, 64] width 598 height 11
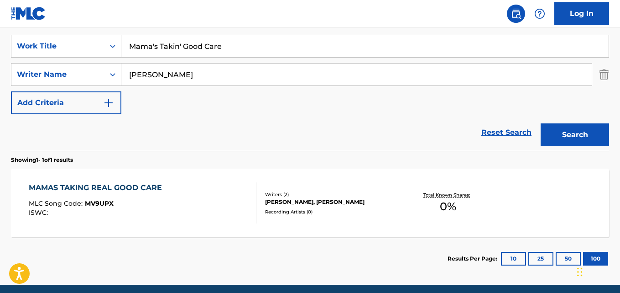
scroll to position [158, 0]
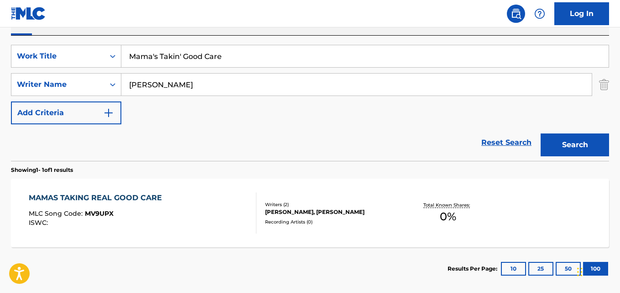
click at [135, 196] on div "MAMAS TAKING REAL GOOD CARE" at bounding box center [98, 197] width 138 height 11
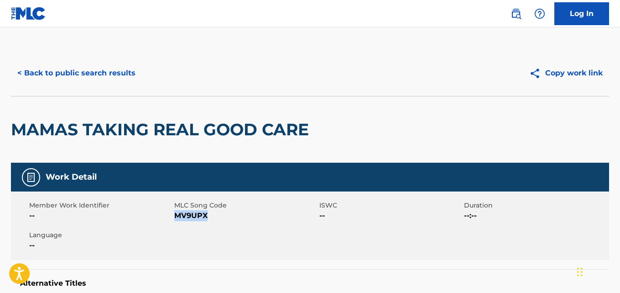
drag, startPoint x: 207, startPoint y: 216, endPoint x: 174, endPoint y: 216, distance: 33.3
click at [174, 216] on span "MV9UPX" at bounding box center [245, 215] width 143 height 11
copy span "MV9UPX"
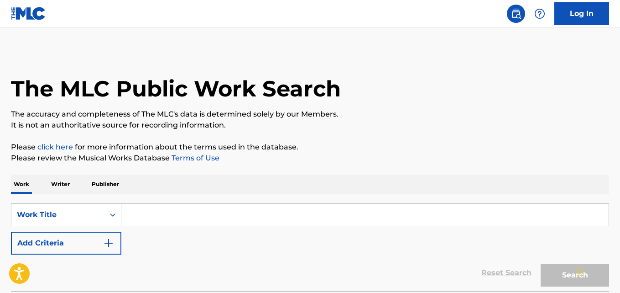
click at [111, 241] on img "Search Form" at bounding box center [108, 242] width 11 height 11
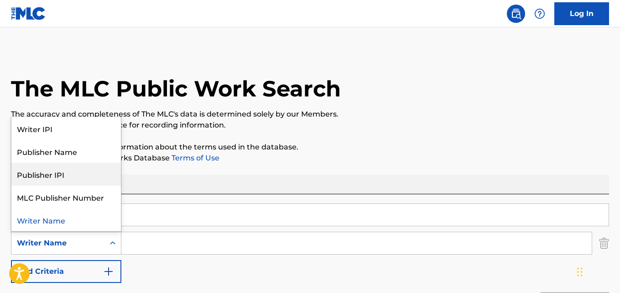
click at [397, 146] on p "Please click here for more information about the terms used in the database." at bounding box center [310, 147] width 598 height 11
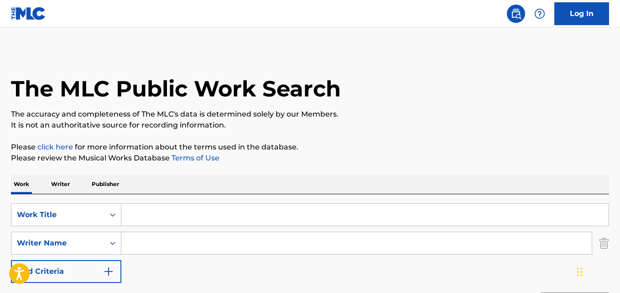
click at [155, 217] on input "Search Form" at bounding box center [364, 215] width 487 height 22
paste input "Hot Lips and Heavy Breathin'"
type input "Hot Lips and Heavy Breathin'"
click at [162, 250] on input "Search Form" at bounding box center [356, 243] width 471 height 22
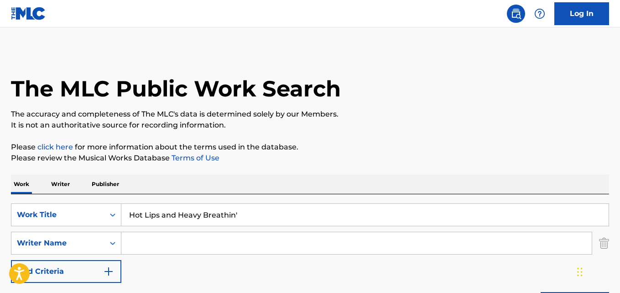
paste input "Steve Whisenhunt, Mick Lloyd"
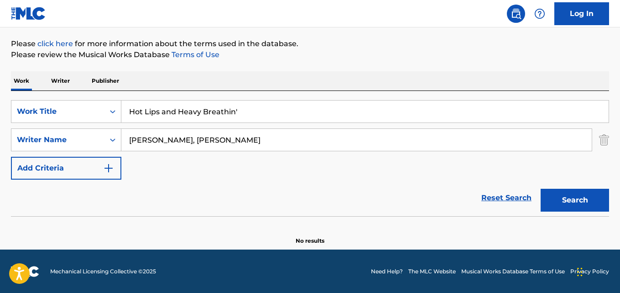
scroll to position [104, 0]
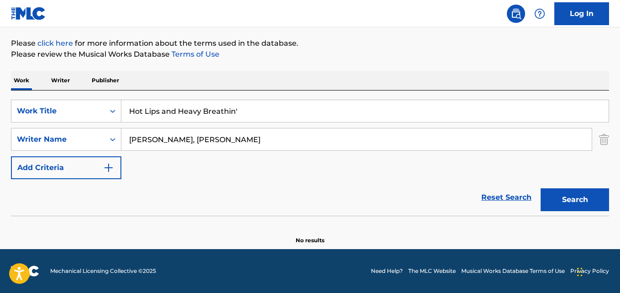
click at [197, 139] on input "Steve Whisenhunt, Mick Lloyd" at bounding box center [356, 139] width 471 height 22
type input "Steve Whisenhunt"
click at [541, 188] on button "Search" at bounding box center [575, 199] width 68 height 23
drag, startPoint x: 239, startPoint y: 114, endPoint x: 96, endPoint y: 89, distance: 145.0
click at [96, 89] on div "Work Writer Publisher SearchWithCriteriad0923f4e-29bf-465e-8f0a-91d6a40af41f Wo…" at bounding box center [310, 157] width 598 height 173
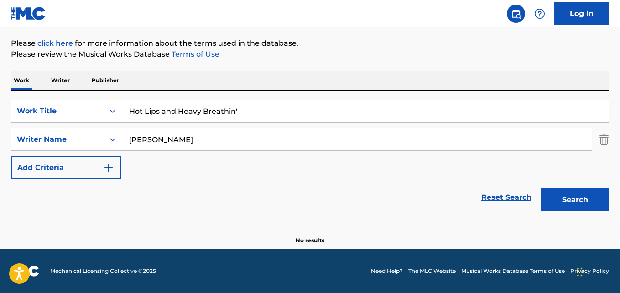
click at [96, 89] on p "Publisher" at bounding box center [105, 80] width 33 height 19
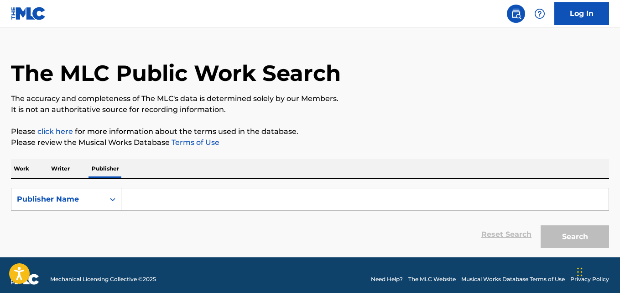
scroll to position [24, 0]
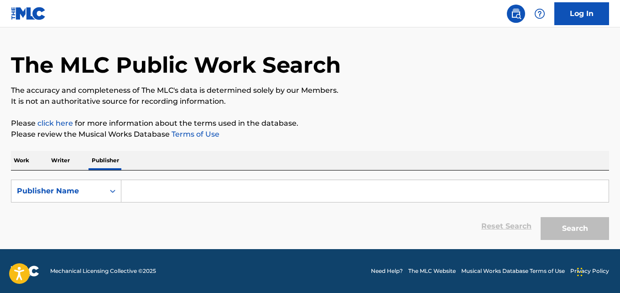
click at [28, 163] on p "Work" at bounding box center [21, 160] width 21 height 19
click at [28, 140] on p "Please review the Musical Works Database Terms of Use" at bounding box center [310, 134] width 598 height 11
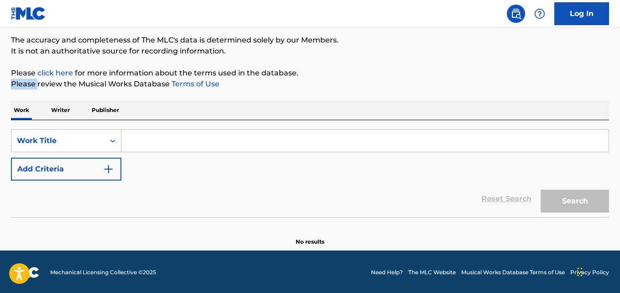
scroll to position [75, 0]
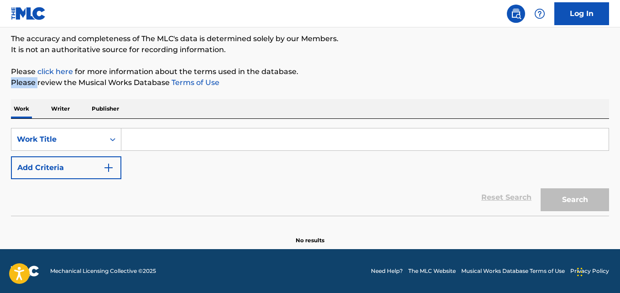
click at [106, 171] on img "Search Form" at bounding box center [108, 167] width 11 height 11
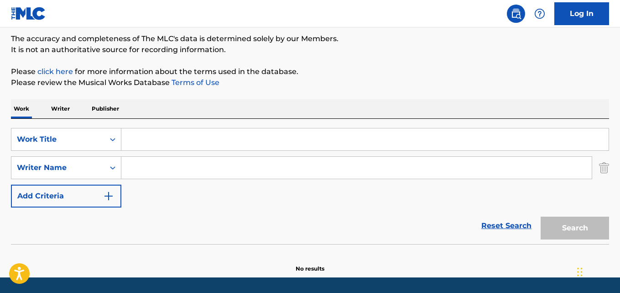
click at [161, 144] on input "Search Form" at bounding box center [364, 139] width 487 height 22
paste input "Coffee, Tea, Or Me"
type input "Coffee, Tea, Or Me"
click at [150, 171] on input "Search Form" at bounding box center [356, 168] width 471 height 22
paste input "David M Lujanac"
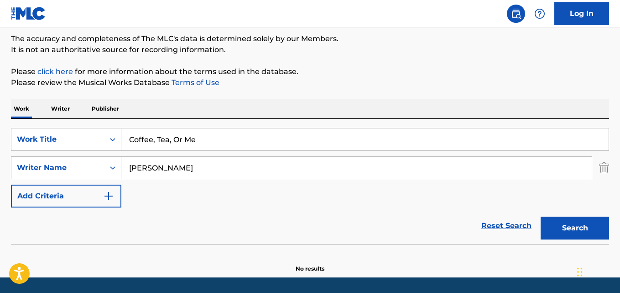
type input "David M Lujanac"
click at [541, 216] on button "Search" at bounding box center [575, 227] width 68 height 23
drag, startPoint x: 209, startPoint y: 136, endPoint x: 127, endPoint y: 137, distance: 82.2
click at [130, 138] on input "Coffee, Tea, Or Me" at bounding box center [364, 139] width 487 height 22
click at [127, 137] on input "Coffee, Tea, Or Me" at bounding box center [364, 139] width 487 height 22
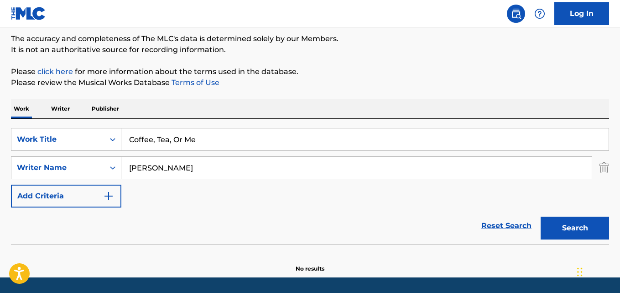
click at [127, 137] on input "Coffee, Tea, Or Me" at bounding box center [364, 139] width 487 height 22
drag, startPoint x: 142, startPoint y: 168, endPoint x: 126, endPoint y: 168, distance: 16.0
click at [126, 168] on input "David M Lujanac" at bounding box center [356, 168] width 471 height 22
drag, startPoint x: 198, startPoint y: 170, endPoint x: 110, endPoint y: 168, distance: 88.1
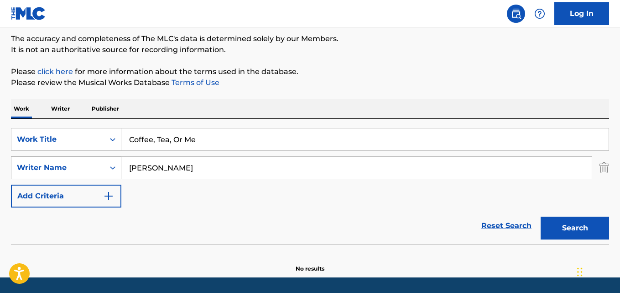
click at [110, 168] on div "SearchWithCriteria23e4a402-8819-45ed-b714-50c911545c2d Writer Name David M Luja…" at bounding box center [310, 167] width 598 height 23
click at [110, 168] on icon "Search Form" at bounding box center [112, 167] width 9 height 9
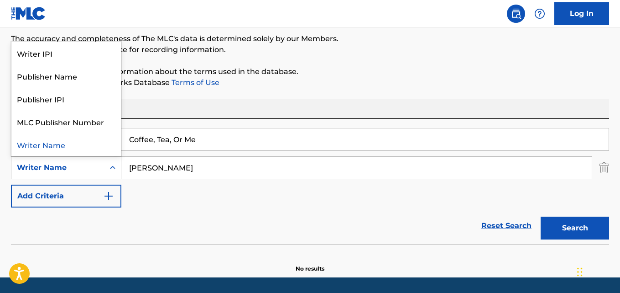
click at [198, 176] on input "David M Lujanac" at bounding box center [356, 168] width 471 height 22
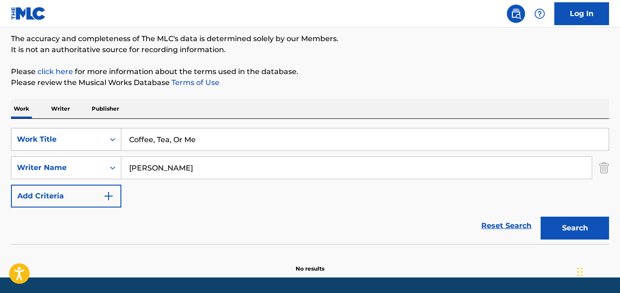
drag, startPoint x: 217, startPoint y: 147, endPoint x: 31, endPoint y: 129, distance: 186.1
click at [26, 125] on div "SearchWithCriteriad0923f4e-29bf-465e-8f0a-91d6a40af41f Work Title Coffee, Tea, …" at bounding box center [310, 181] width 598 height 125
paste input "Two-Timin' Comin'"
type input "Two-Timin' Comin'"
click at [541, 216] on button "Search" at bounding box center [575, 227] width 68 height 23
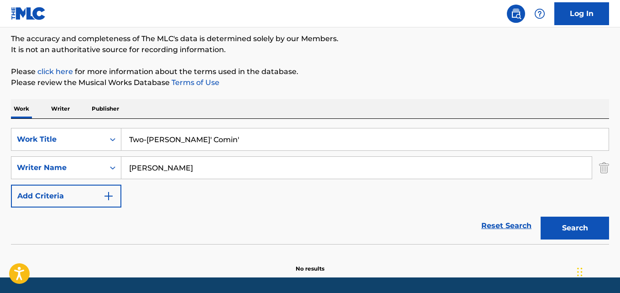
drag, startPoint x: 204, startPoint y: 135, endPoint x: 56, endPoint y: 104, distance: 150.7
click at [62, 108] on div "Work Writer Publisher SearchWithCriteriad0923f4e-29bf-465e-8f0a-91d6a40af41f Wo…" at bounding box center [310, 185] width 598 height 173
click at [61, 107] on p "Writer" at bounding box center [60, 108] width 24 height 19
click at [59, 42] on div "The MLC Public Work Search" at bounding box center [310, 8] width 598 height 67
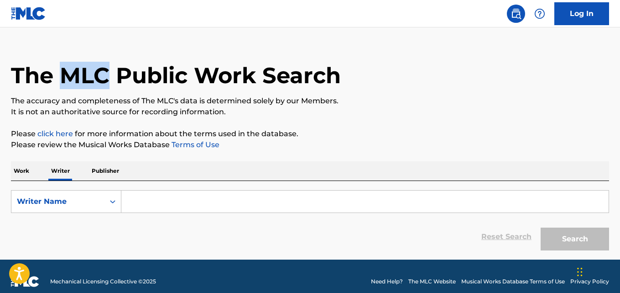
scroll to position [24, 0]
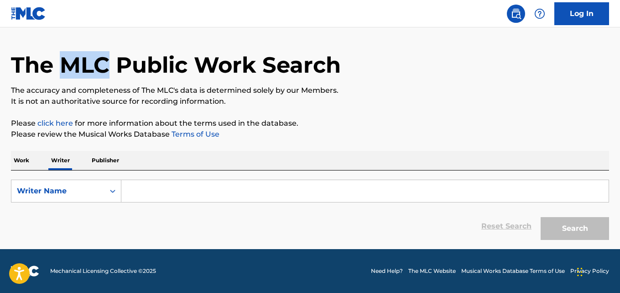
click at [18, 160] on p "Work" at bounding box center [21, 160] width 21 height 19
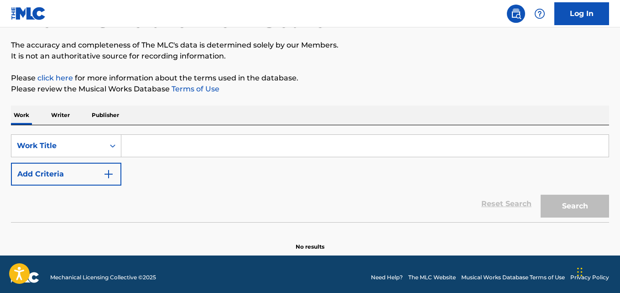
scroll to position [75, 0]
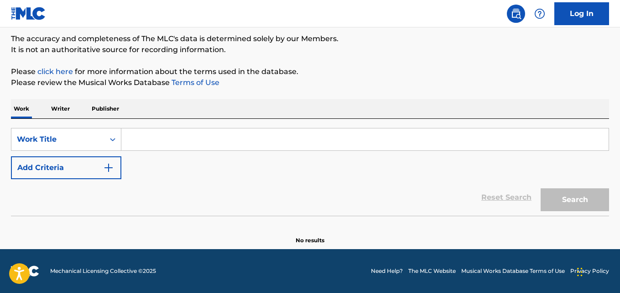
click at [109, 170] on img "Search Form" at bounding box center [108, 167] width 11 height 11
click at [109, 170] on div "SearchWithCriteriad0923f4e-29bf-465e-8f0a-91d6a40af41f Work Title Add Criteria" at bounding box center [310, 153] width 598 height 51
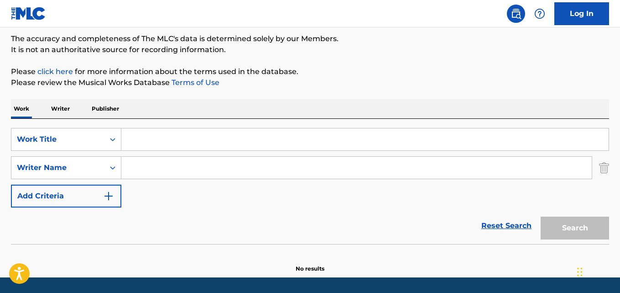
click at [140, 142] on input "Search Form" at bounding box center [364, 139] width 487 height 22
click at [161, 177] on input "Search Form" at bounding box center [356, 168] width 471 height 22
drag, startPoint x: 161, startPoint y: 177, endPoint x: 176, endPoint y: 174, distance: 15.4
click at [161, 177] on input "Search Form" at bounding box center [356, 168] width 471 height 22
paste input "A Love So True"
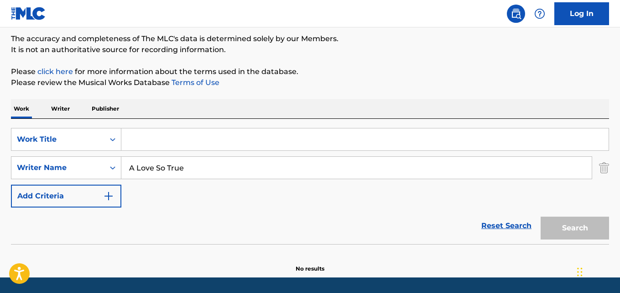
type input "A Love So True"
click at [162, 135] on input "Search Form" at bounding box center [364, 139] width 487 height 22
paste input "A Love So True"
type input "A Love So True"
drag, startPoint x: 192, startPoint y: 172, endPoint x: 115, endPoint y: 169, distance: 76.3
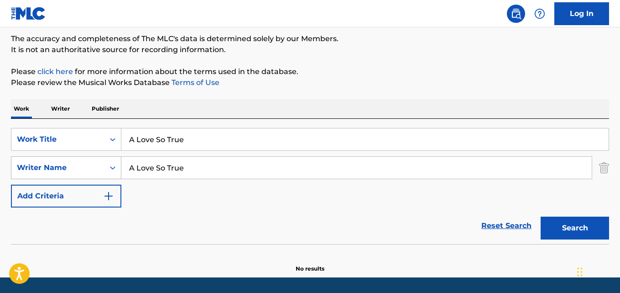
click at [115, 169] on div "SearchWithCriteria23e4a402-8819-45ed-b714-50c911545c2d Writer Name A Love So Tr…" at bounding box center [310, 167] width 598 height 23
click at [115, 169] on icon "Search Form" at bounding box center [112, 167] width 9 height 9
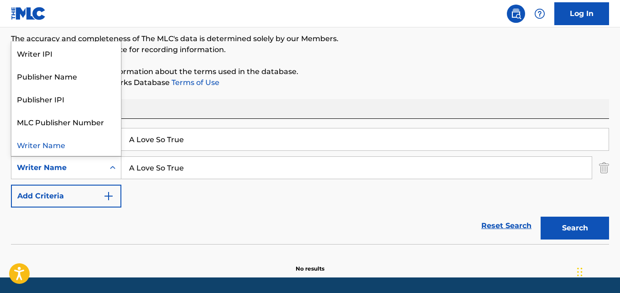
click at [221, 177] on input "A Love So True" at bounding box center [356, 168] width 471 height 22
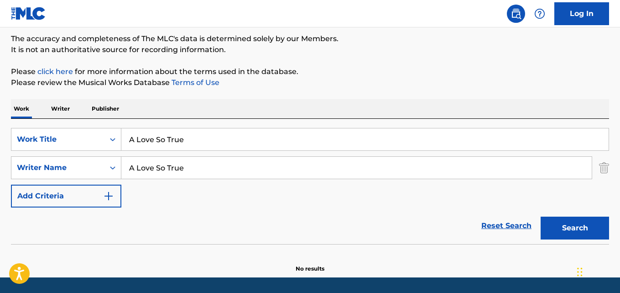
paste input "David M Lujanac"
type input "David M Lujanac"
click at [541, 216] on button "Search" at bounding box center [575, 227] width 68 height 23
click at [195, 142] on input "A Love So True" at bounding box center [364, 139] width 487 height 22
paste input "Tangipahoa"
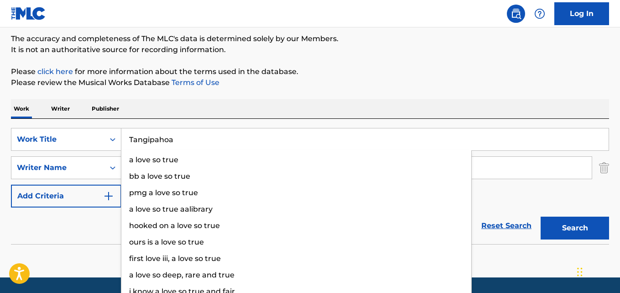
click at [541, 216] on button "Search" at bounding box center [575, 227] width 68 height 23
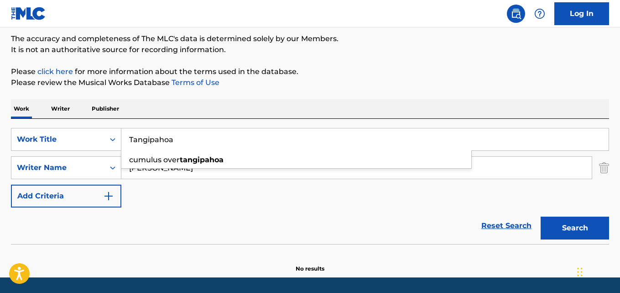
click at [176, 145] on input "Tangipahoa" at bounding box center [364, 139] width 487 height 22
paste input "Ricochet Eyes"
click at [541, 216] on button "Search" at bounding box center [575, 227] width 68 height 23
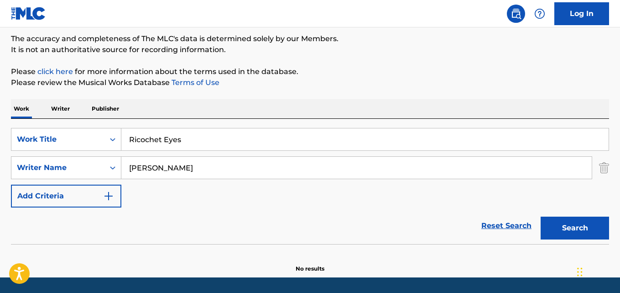
click at [186, 141] on input "Ricochet Eyes" at bounding box center [364, 139] width 487 height 22
paste input "My Morning Coffee"
click at [541, 216] on button "Search" at bounding box center [575, 227] width 68 height 23
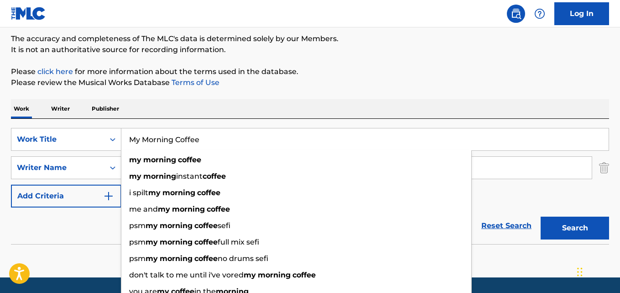
click at [541, 216] on button "Search" at bounding box center [575, 227] width 68 height 23
click at [208, 146] on input "My Morning Coffee" at bounding box center [364, 139] width 487 height 22
paste input "Evening Doves"
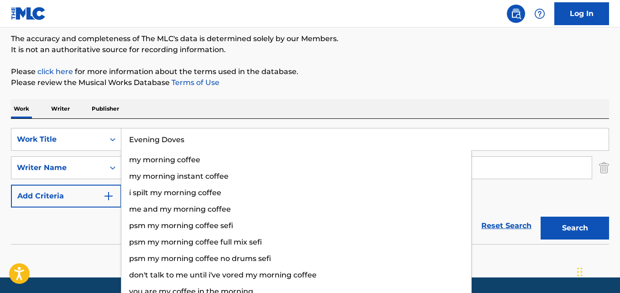
click at [541, 216] on button "Search" at bounding box center [575, 227] width 68 height 23
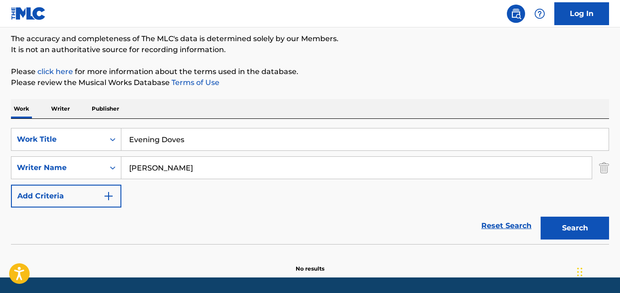
click at [196, 144] on input "Evening Doves" at bounding box center [364, 139] width 487 height 22
paste input "My Childhood Country Home"
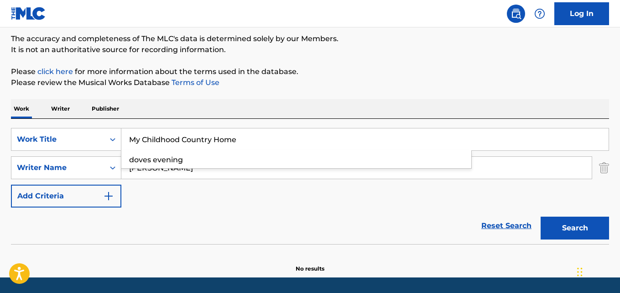
click at [541, 216] on button "Search" at bounding box center [575, 227] width 68 height 23
drag, startPoint x: 246, startPoint y: 143, endPoint x: 64, endPoint y: 124, distance: 182.7
click at [64, 124] on div "SearchWithCriteriad0923f4e-29bf-465e-8f0a-91d6a40af41f Work Title My Childhood …" at bounding box center [310, 181] width 598 height 125
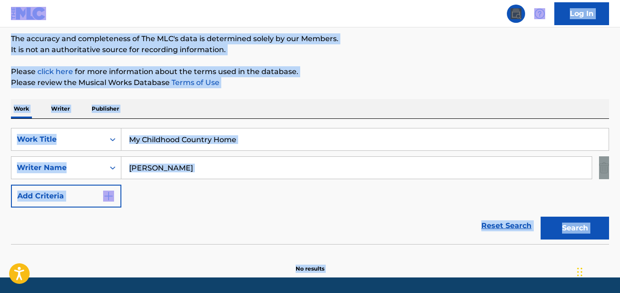
click at [266, 135] on input "My Childhood Country Home" at bounding box center [364, 139] width 487 height 22
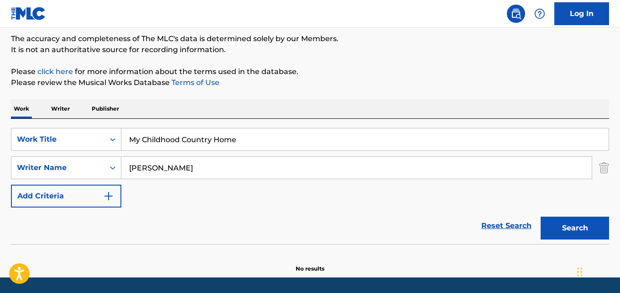
paste input "Sunset"
type input "Sunset"
click at [541, 216] on button "Search" at bounding box center [575, 227] width 68 height 23
